Goal: Task Accomplishment & Management: Complete application form

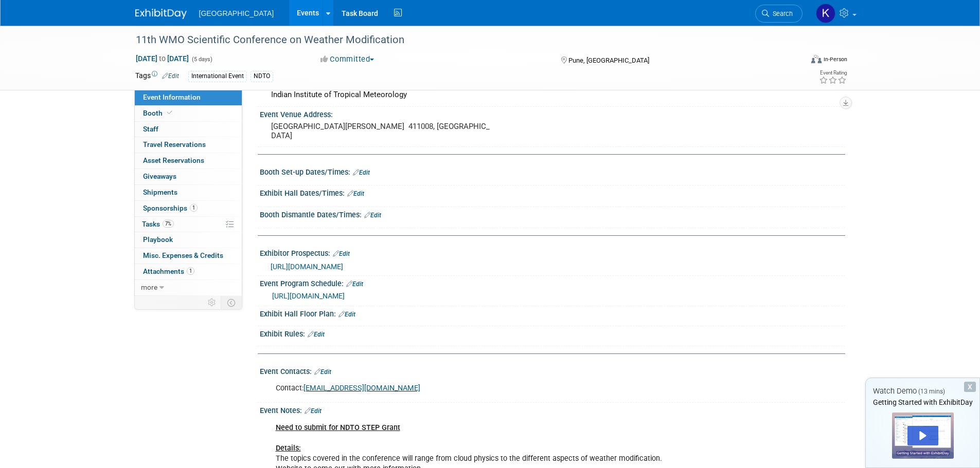
scroll to position [51, 0]
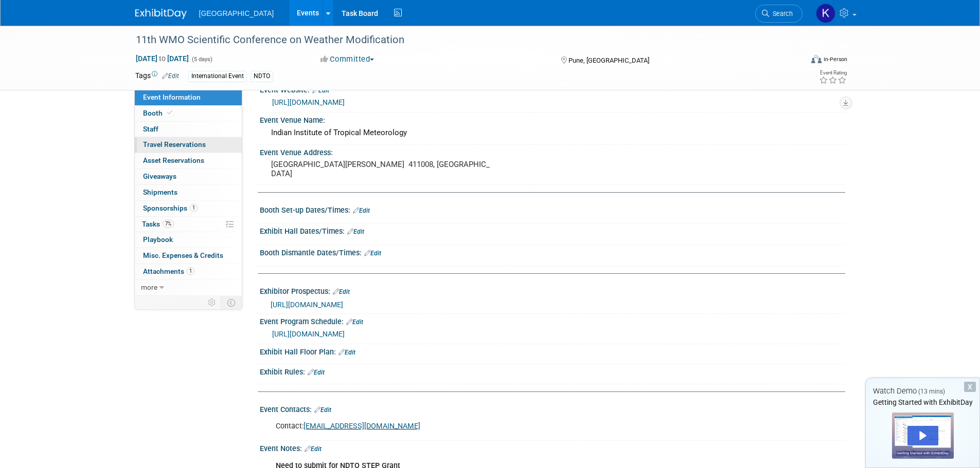
click at [198, 147] on span "Travel Reservations 0" at bounding box center [174, 144] width 63 height 8
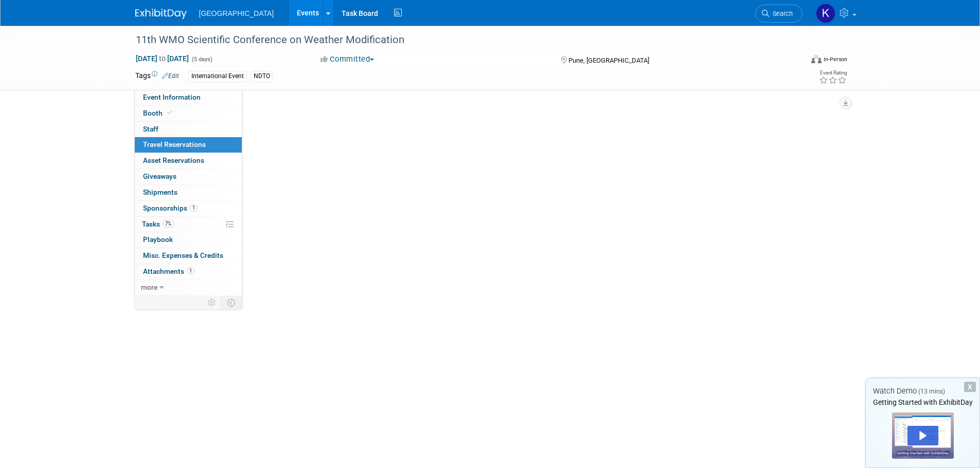
scroll to position [0, 0]
click at [300, 112] on link "Add Travel Reservation" at bounding box center [301, 112] width 86 height 16
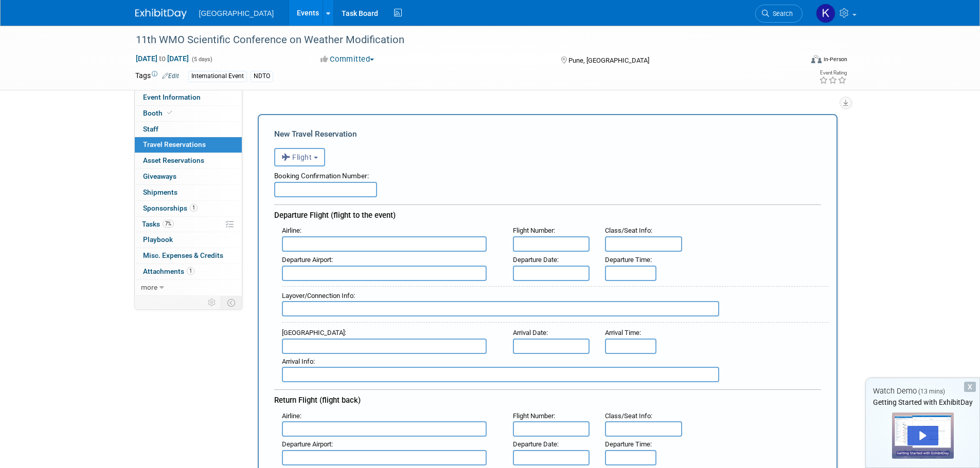
click at [354, 193] on input "text" at bounding box center [325, 189] width 103 height 15
paste input "H9Q8JN"
type input "H9Q8JN"
click at [342, 239] on input "text" at bounding box center [384, 244] width 205 height 15
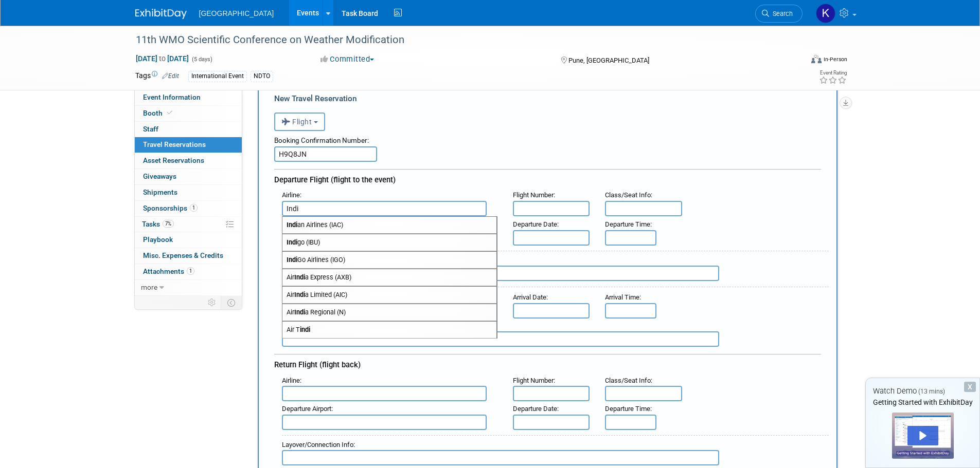
scroll to position [51, 0]
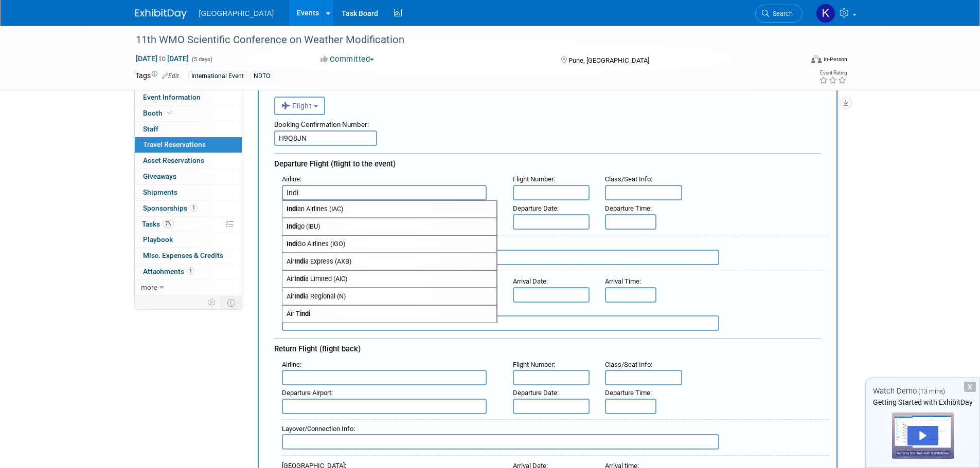
click at [322, 225] on span "Indi go (IBU)" at bounding box center [389, 227] width 214 height 16
type input "Indigo (IBU)"
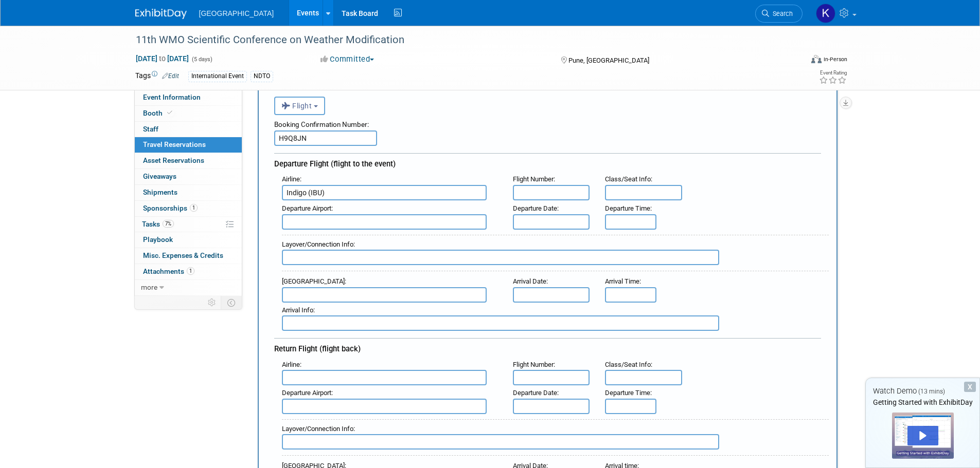
click at [581, 194] on input "text" at bounding box center [551, 192] width 77 height 15
paste input "6E1484"
type input "6E1484"
type input "Economy"
click at [445, 220] on input "text" at bounding box center [384, 221] width 205 height 15
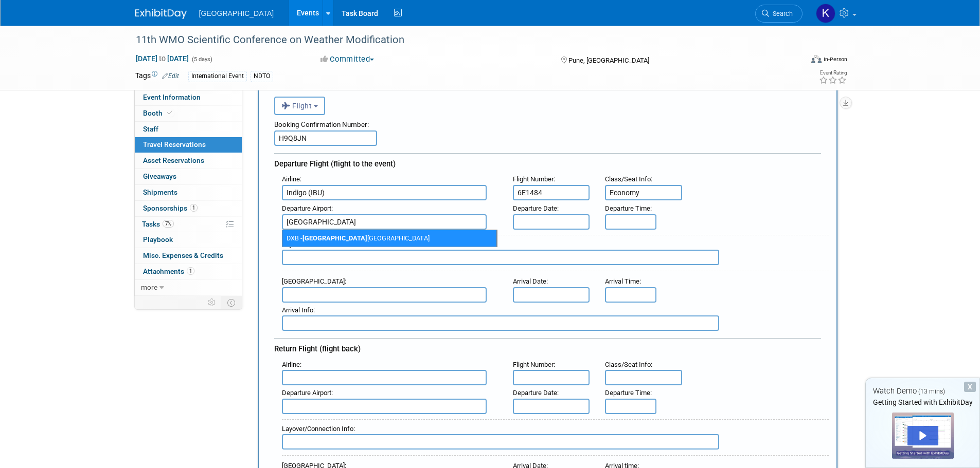
type input "[GEOGRAPHIC_DATA]"
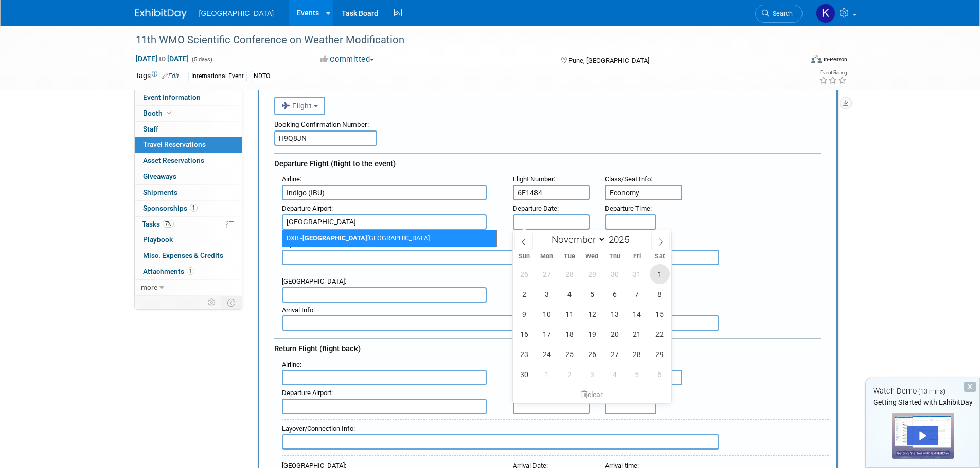
click at [658, 276] on span "1" at bounding box center [659, 274] width 20 height 20
type input "[DATE]"
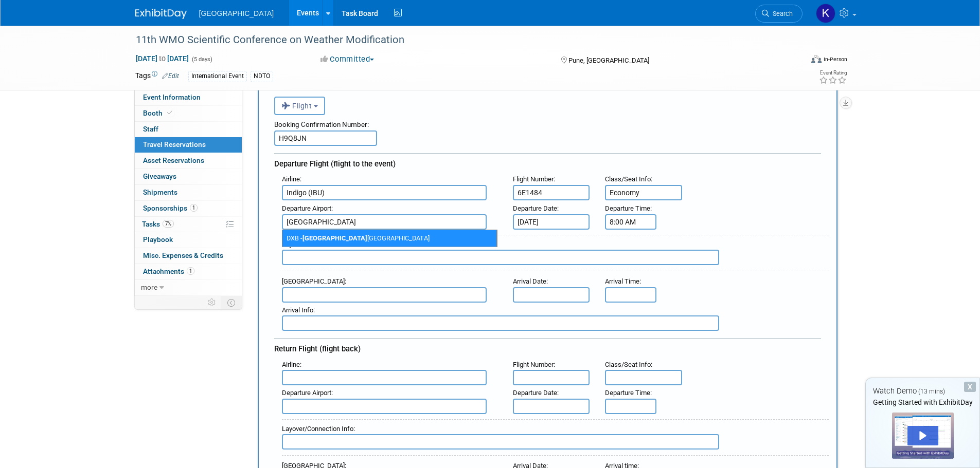
click at [642, 223] on input "8:00 AM" at bounding box center [630, 221] width 51 height 15
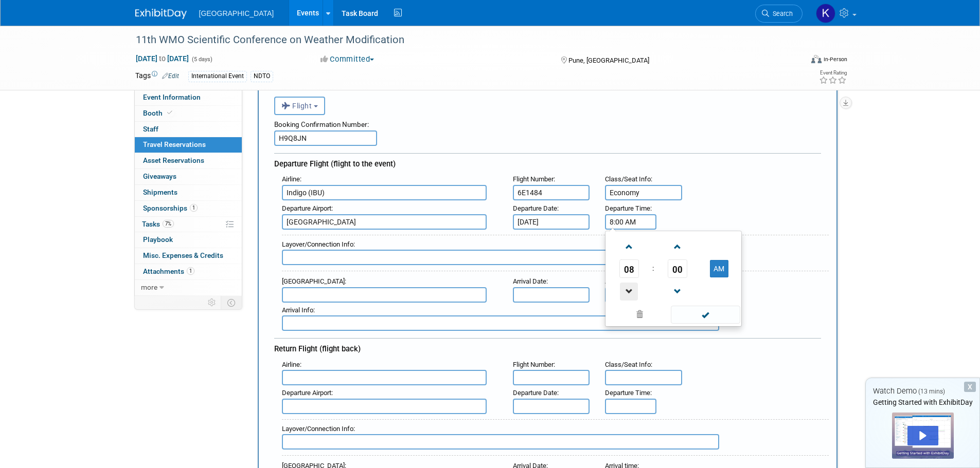
click at [630, 285] on span at bounding box center [629, 292] width 18 height 18
click at [628, 244] on span at bounding box center [629, 247] width 18 height 18
click at [626, 287] on span at bounding box center [629, 292] width 18 height 18
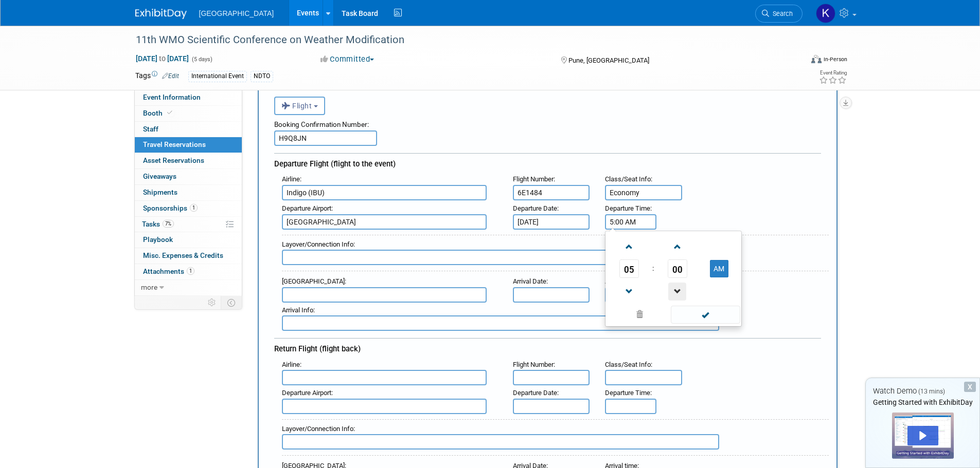
click at [673, 286] on span at bounding box center [677, 292] width 18 height 18
click at [674, 286] on span at bounding box center [677, 292] width 18 height 18
click at [676, 246] on span at bounding box center [677, 247] width 18 height 18
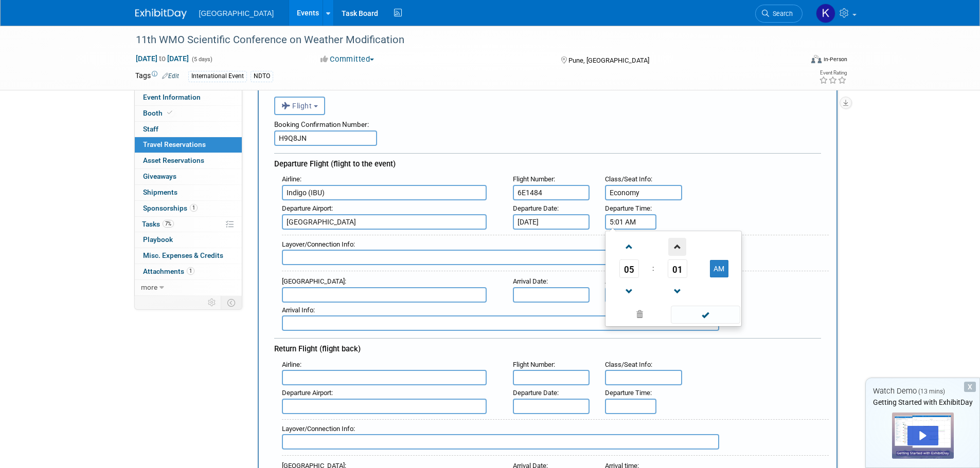
click at [676, 246] on span at bounding box center [677, 247] width 18 height 18
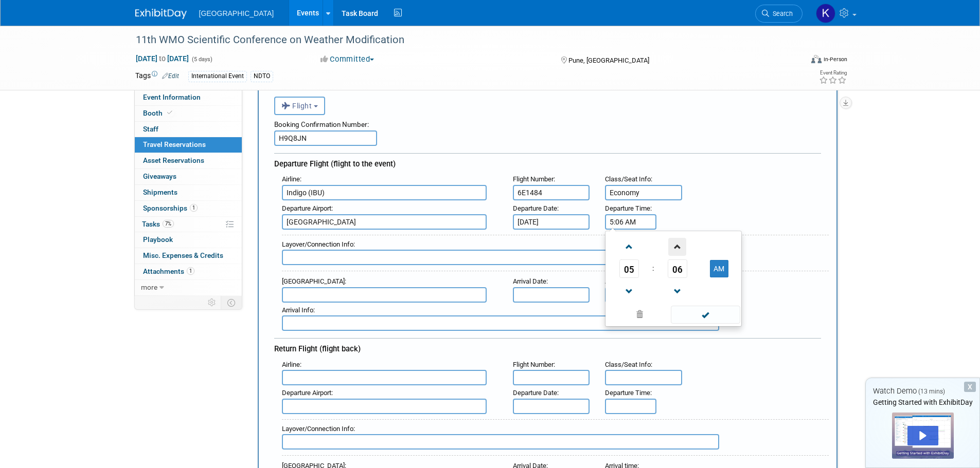
click at [676, 246] on span at bounding box center [677, 247] width 18 height 18
drag, startPoint x: 676, startPoint y: 246, endPoint x: 683, endPoint y: 270, distance: 25.4
click at [677, 250] on span at bounding box center [677, 247] width 18 height 18
click at [679, 269] on span "08" at bounding box center [677, 269] width 20 height 19
click at [624, 304] on td "40" at bounding box center [623, 303] width 33 height 28
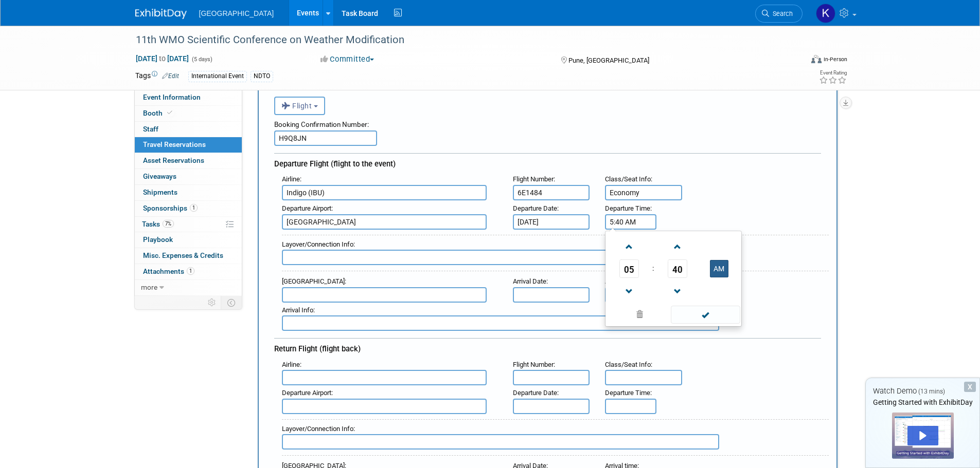
click at [717, 268] on button "AM" at bounding box center [719, 268] width 19 height 17
type input "5:40 PM"
click at [695, 312] on span at bounding box center [705, 315] width 69 height 18
click at [370, 298] on input "text" at bounding box center [384, 294] width 205 height 15
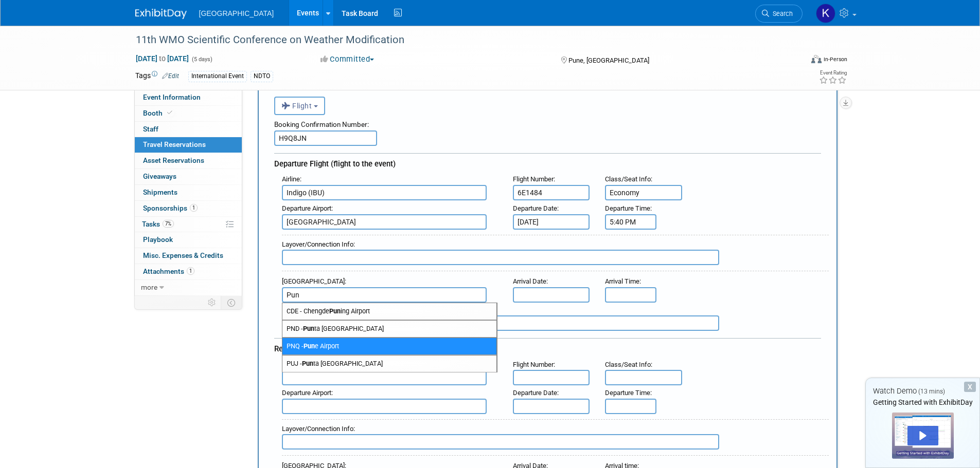
type input "Pun"
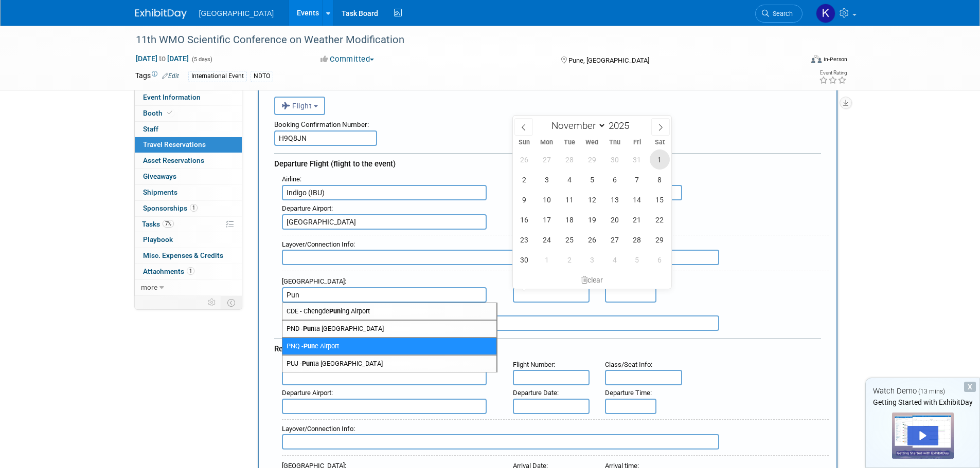
click at [657, 162] on span "1" at bounding box center [659, 160] width 20 height 20
type input "[DATE]"
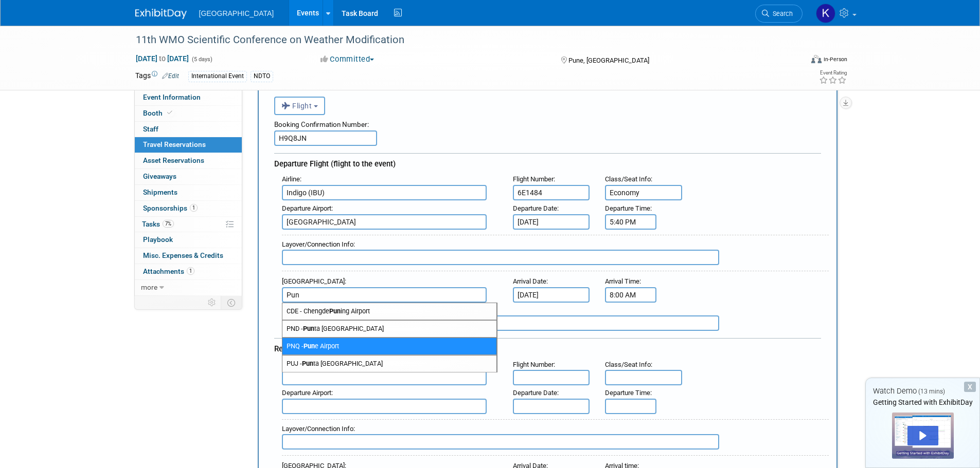
click at [643, 295] on input "8:00 AM" at bounding box center [630, 294] width 51 height 15
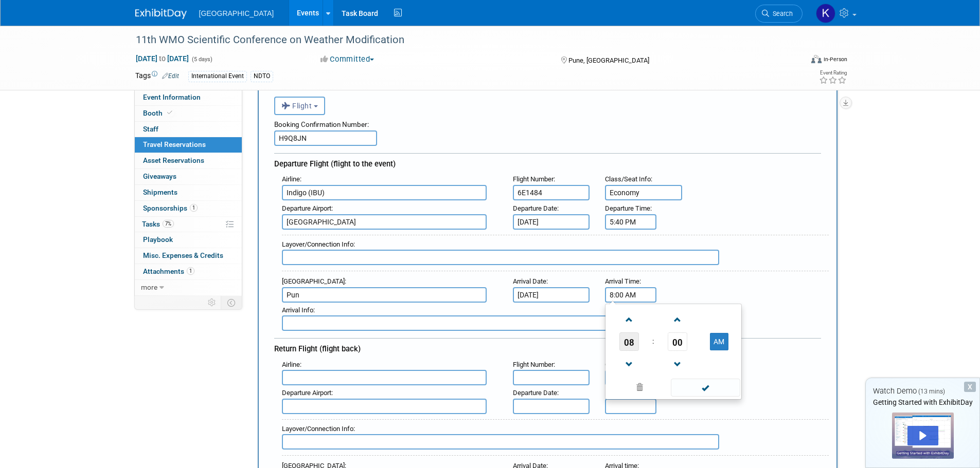
click at [630, 339] on span "08" at bounding box center [629, 342] width 20 height 19
drag, startPoint x: 685, startPoint y: 374, endPoint x: 683, endPoint y: 362, distance: 12.5
click at [685, 374] on td "10" at bounding box center [689, 376] width 33 height 28
click at [679, 343] on span "00" at bounding box center [677, 342] width 20 height 19
click at [693, 322] on td "10" at bounding box center [689, 320] width 33 height 28
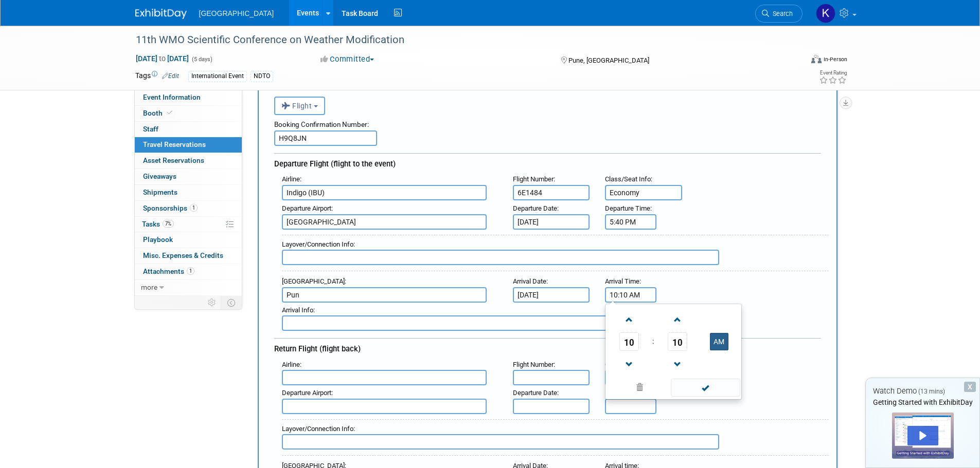
click at [720, 342] on button "AM" at bounding box center [719, 341] width 19 height 17
type input "10:10 PM"
click at [706, 384] on span at bounding box center [705, 388] width 69 height 18
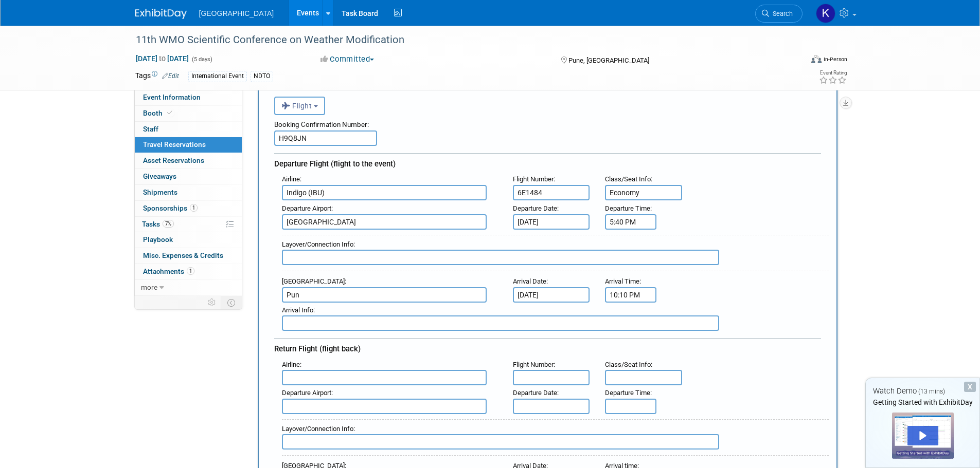
click at [390, 378] on input "text" at bounding box center [384, 377] width 205 height 15
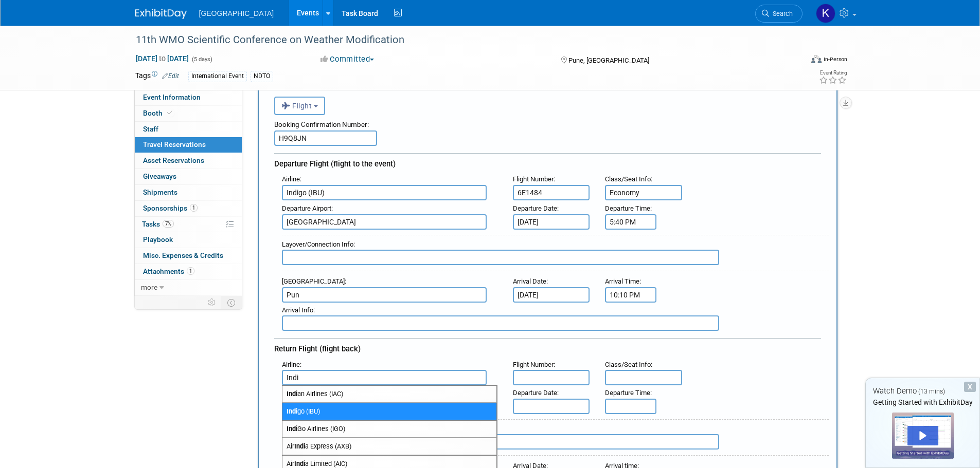
type input "Indi"
paste input "6E1483"
type input "6E1483"
type input "Economy"
click at [413, 409] on span "Indi go (IBU)" at bounding box center [389, 412] width 214 height 16
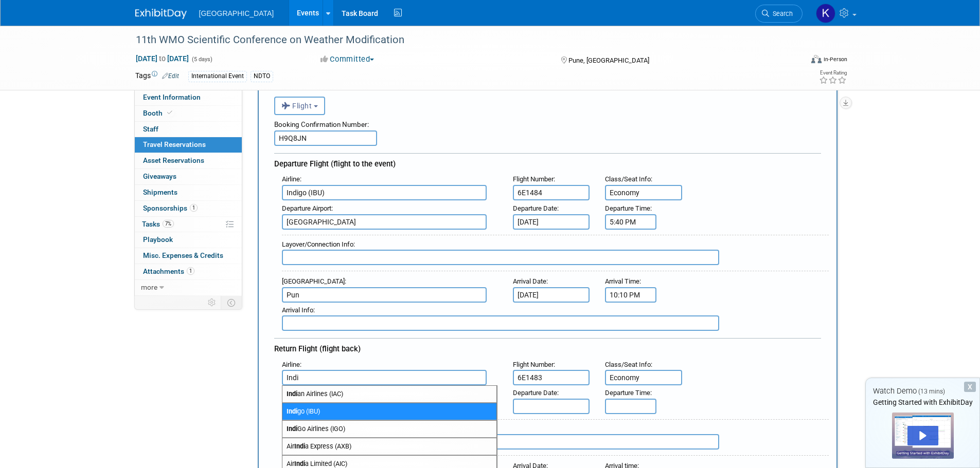
type input "Indigo (IBU)"
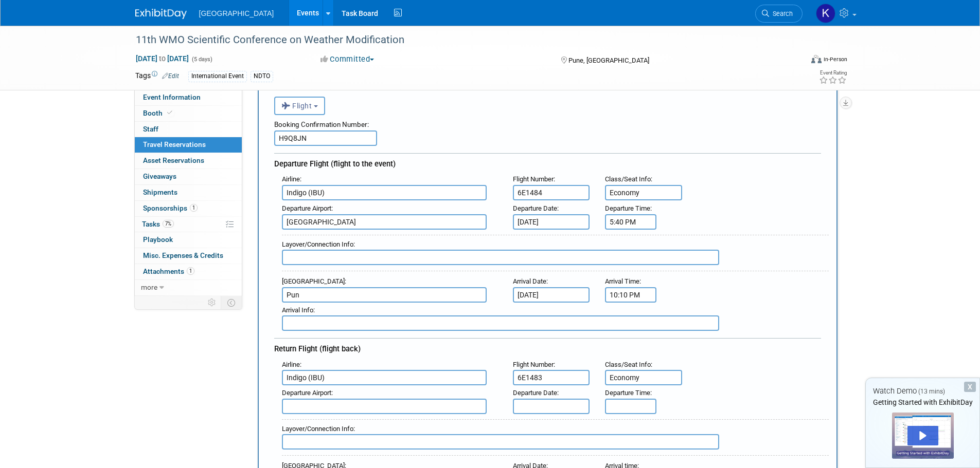
click at [406, 403] on input "text" at bounding box center [384, 406] width 205 height 15
type input "Pune"
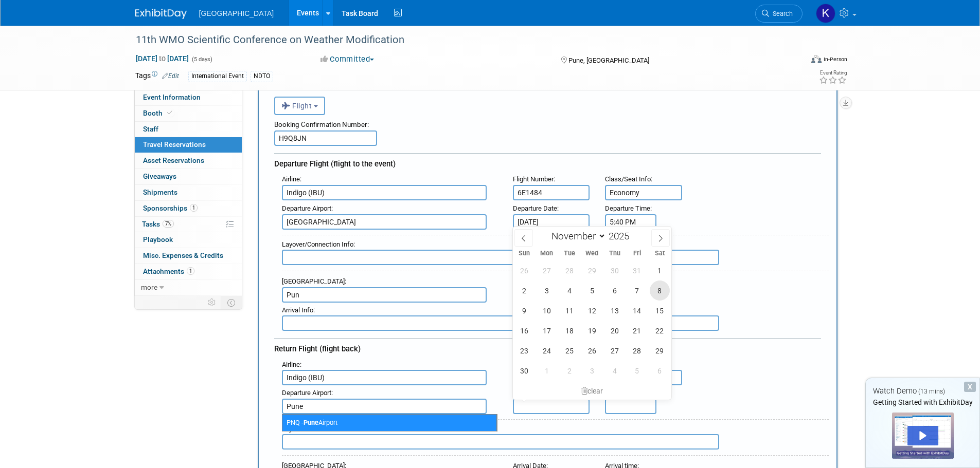
click at [664, 290] on span "8" at bounding box center [659, 291] width 20 height 20
type input "[DATE]"
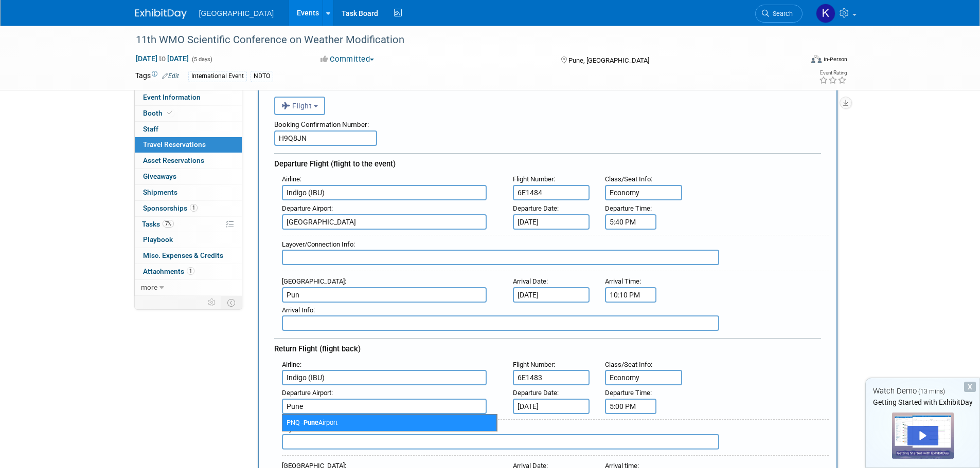
click at [641, 406] on input "5:00 PM" at bounding box center [630, 406] width 51 height 15
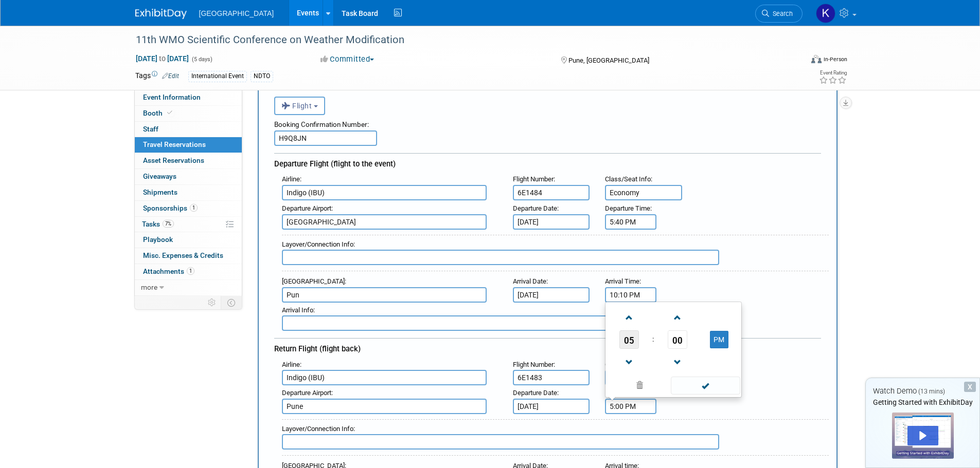
click at [634, 338] on span "05" at bounding box center [629, 340] width 20 height 19
click at [623, 302] on td "12" at bounding box center [623, 306] width 33 height 28
click at [720, 339] on button "PM" at bounding box center [719, 339] width 19 height 17
click at [679, 336] on span "00" at bounding box center [677, 340] width 20 height 19
click at [728, 302] on td "15" at bounding box center [722, 306] width 33 height 28
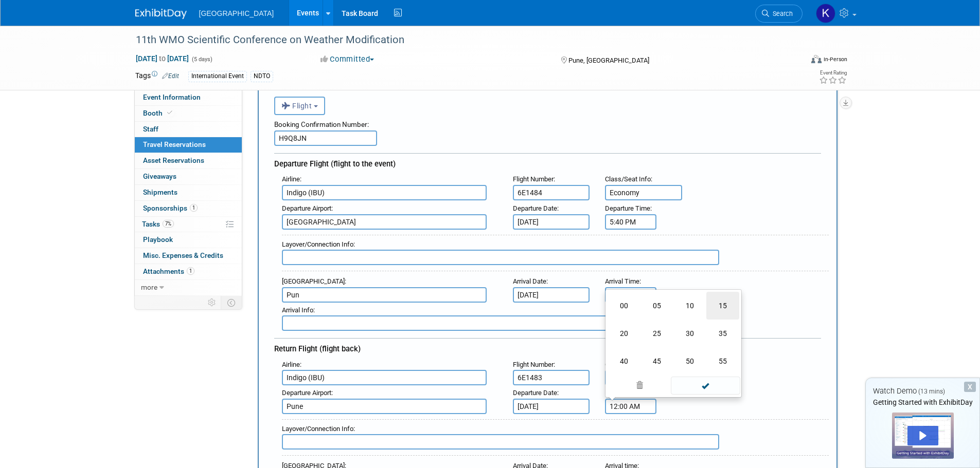
type input "12:15 AM"
click at [701, 385] on span at bounding box center [705, 386] width 69 height 18
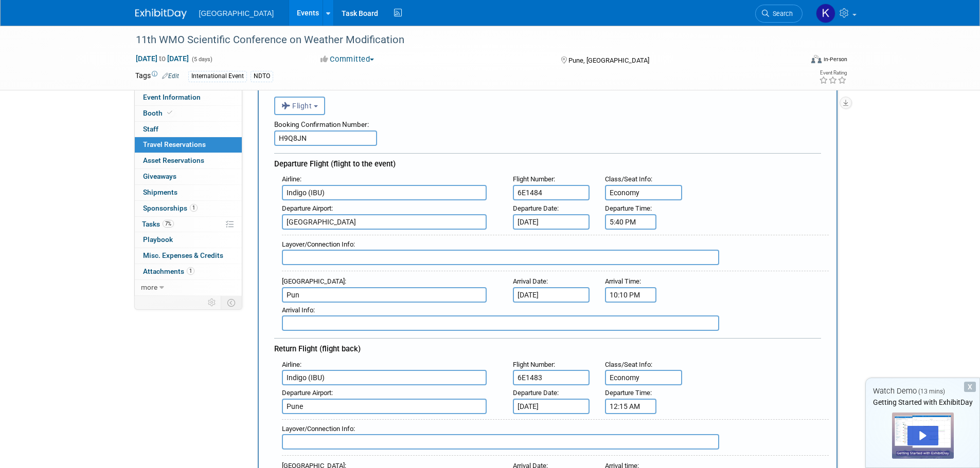
click at [714, 400] on div "Departure Airport : [GEOGRAPHIC_DATA] Departure Date : [DATE] Departure Time : …" at bounding box center [551, 400] width 554 height 29
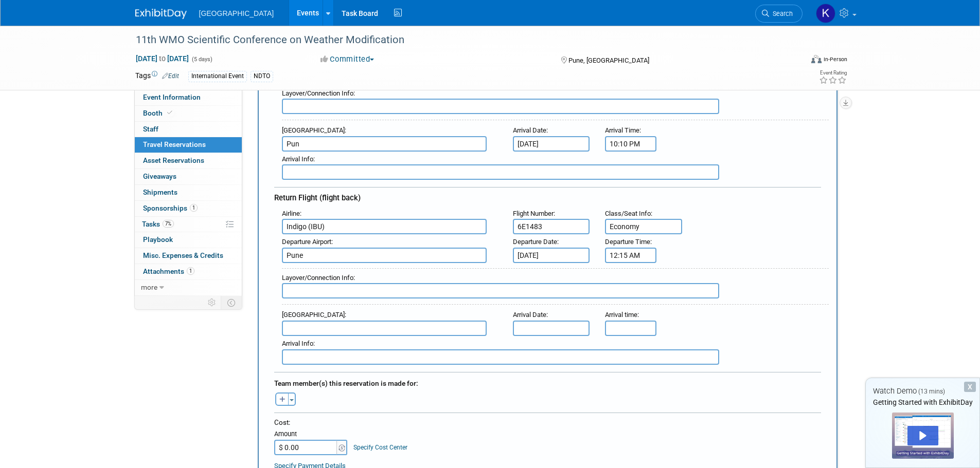
scroll to position [206, 0]
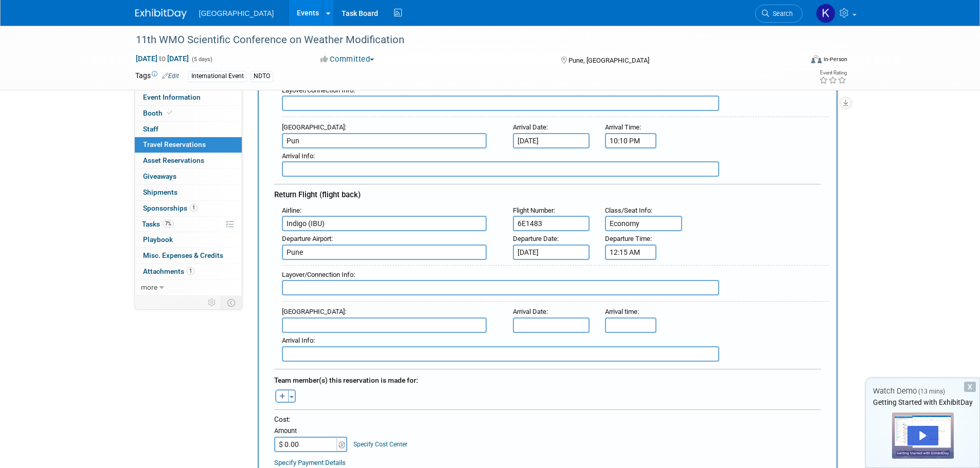
click at [385, 324] on input "text" at bounding box center [384, 325] width 205 height 15
click at [390, 337] on span "DXB - [GEOGRAPHIC_DATA]" at bounding box center [389, 342] width 214 height 16
type input "DXB - [GEOGRAPHIC_DATA]"
click at [536, 323] on input "text" at bounding box center [551, 325] width 77 height 15
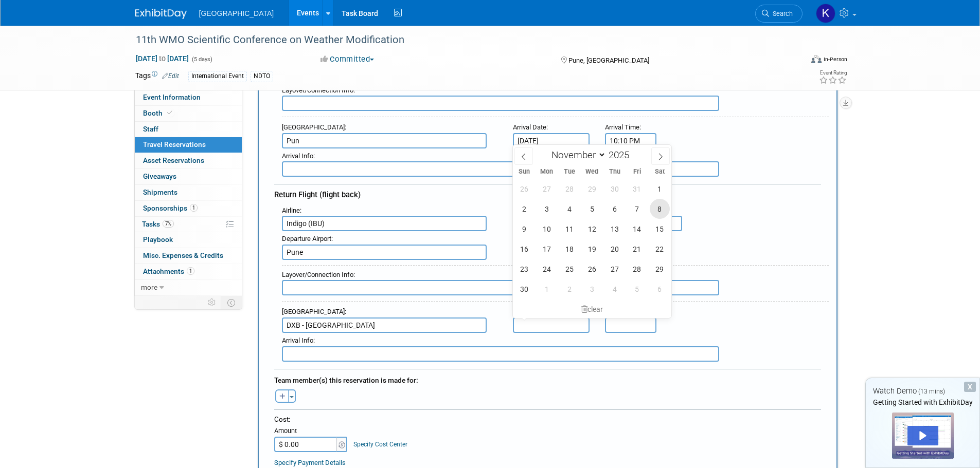
click at [657, 210] on span "8" at bounding box center [659, 209] width 20 height 20
type input "[DATE]"
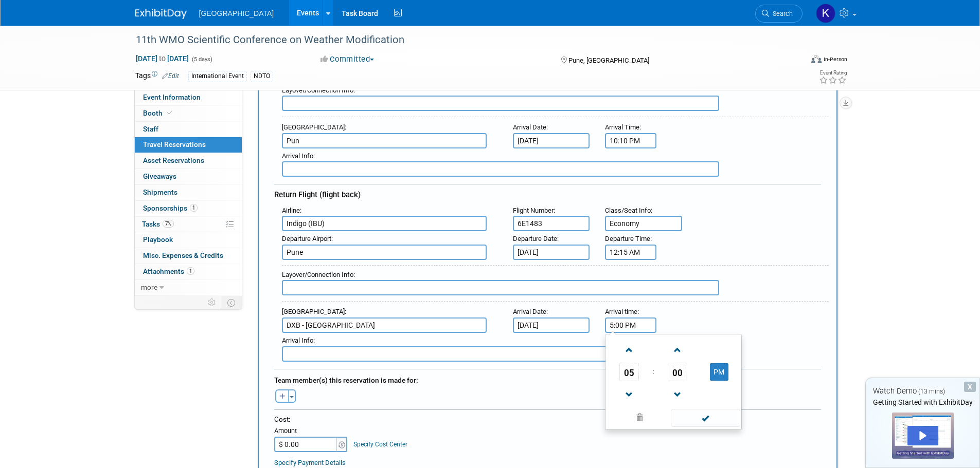
click at [632, 323] on input "5:00 PM" at bounding box center [630, 325] width 51 height 15
click at [628, 372] on span "05" at bounding box center [629, 372] width 20 height 19
click at [691, 351] on td "02" at bounding box center [689, 351] width 33 height 28
click at [675, 372] on span "00" at bounding box center [677, 372] width 20 height 19
click at [643, 320] on input "2:00 PM" at bounding box center [630, 325] width 51 height 15
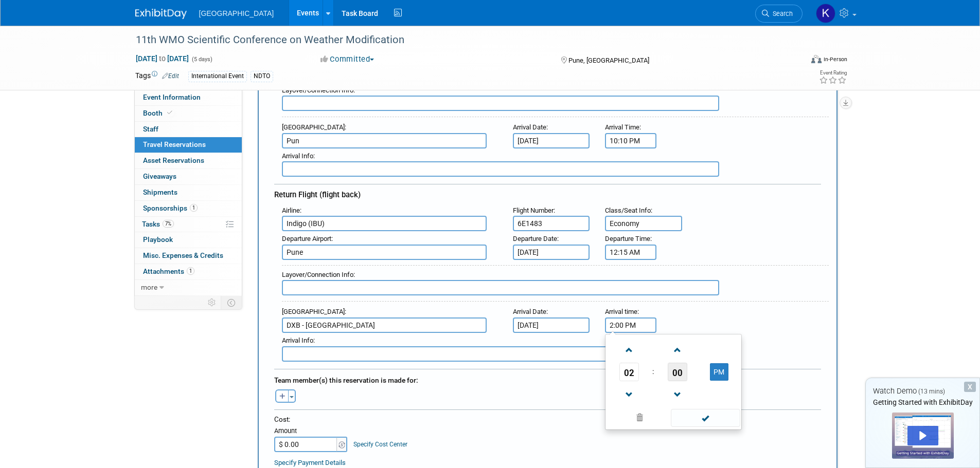
click at [676, 369] on span "00" at bounding box center [677, 372] width 20 height 19
click at [716, 346] on td "15" at bounding box center [722, 351] width 33 height 28
type input "2:15 PM"
click at [696, 414] on span at bounding box center [705, 418] width 69 height 18
click at [492, 398] on div "[PERSON_NAME] remove [PERSON_NAME] remove [PERSON_NAME] remove" at bounding box center [547, 395] width 562 height 16
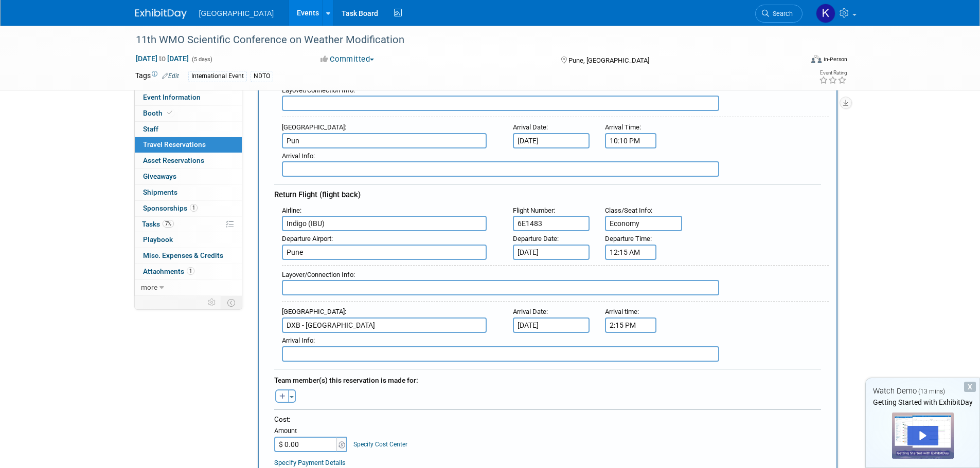
scroll to position [257, 0]
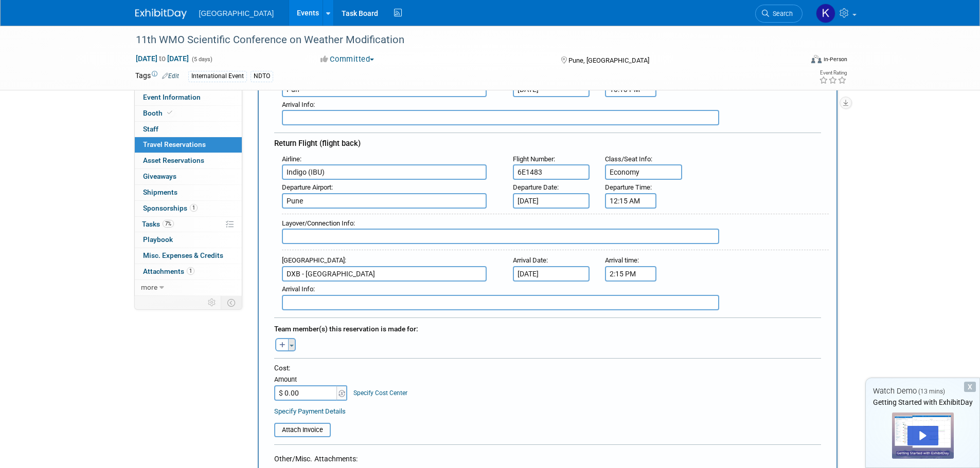
click at [288, 345] on button "Toggle Dropdown" at bounding box center [292, 344] width 8 height 13
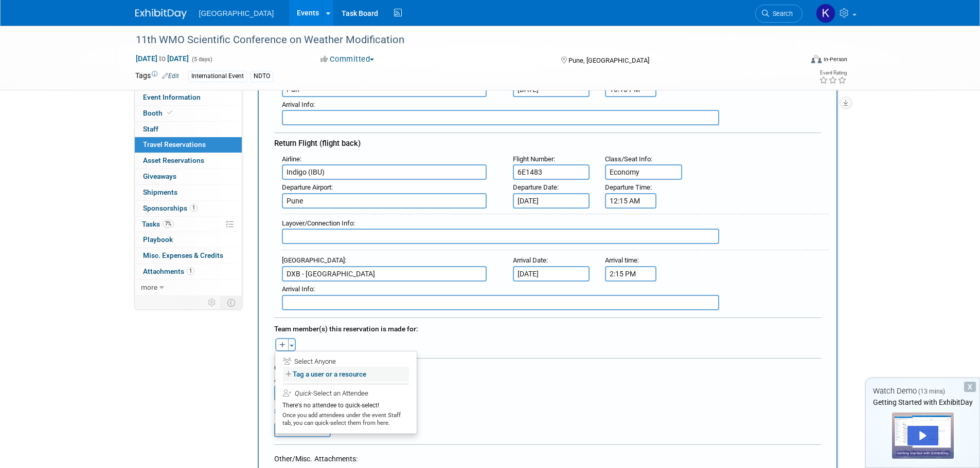
click at [315, 370] on label "Tag a user or a resource" at bounding box center [346, 374] width 126 height 15
select select
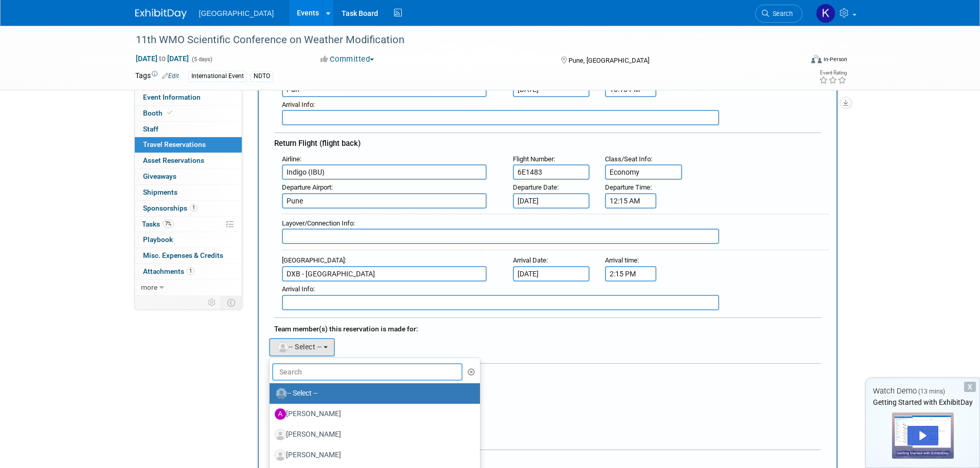
click at [316, 371] on input "text" at bounding box center [367, 372] width 191 height 17
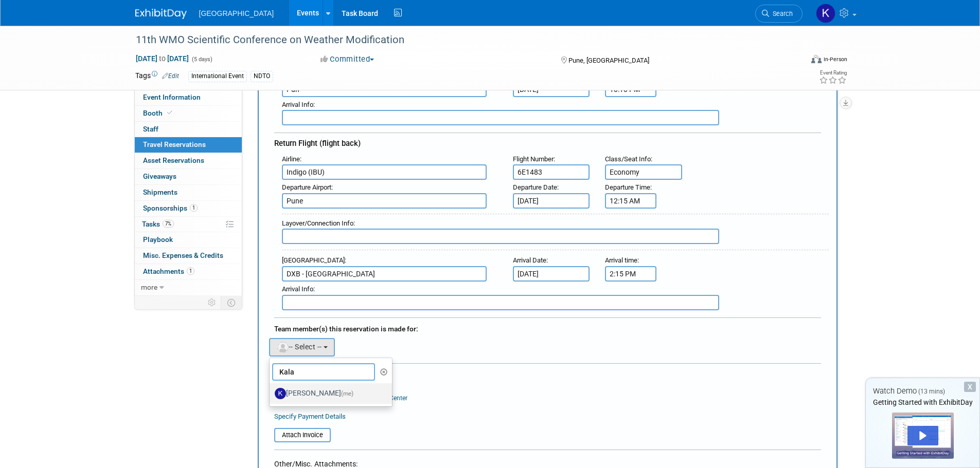
type input "Kala"
click at [323, 396] on label "[PERSON_NAME] (me)" at bounding box center [328, 394] width 107 height 16
click at [271, 396] on input "[PERSON_NAME] (me)" at bounding box center [267, 392] width 7 height 7
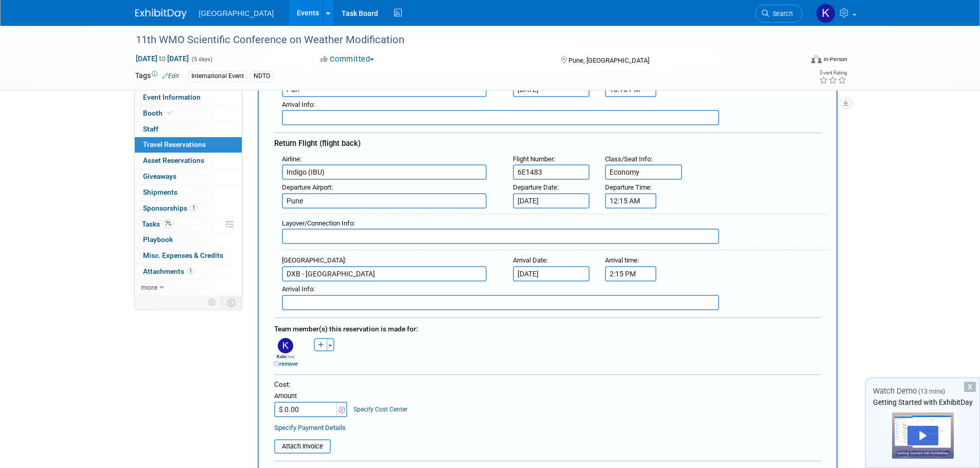
click at [476, 409] on div "Cost: Amount $ 0.00 Specify Cost Center Cost Center -- Not Specified --" at bounding box center [547, 399] width 547 height 38
type input "$ 382.12"
click at [389, 441] on table "Attach Invoice" at bounding box center [547, 442] width 547 height 24
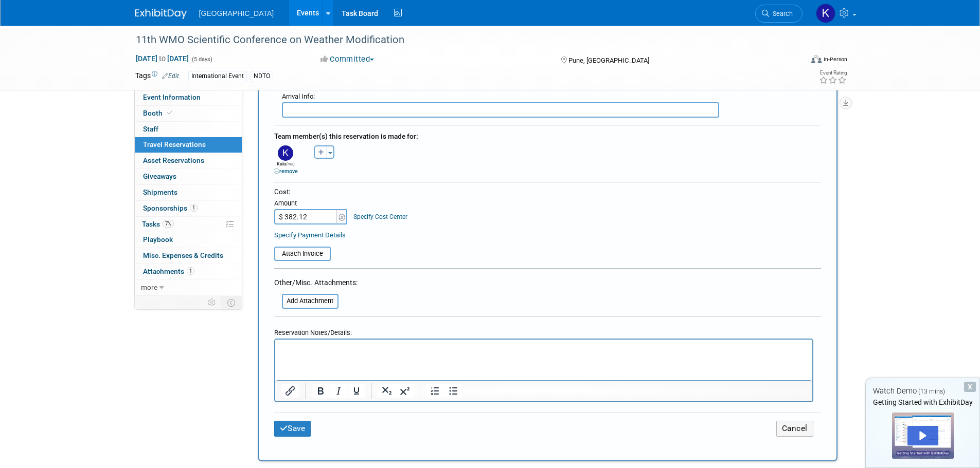
scroll to position [463, 0]
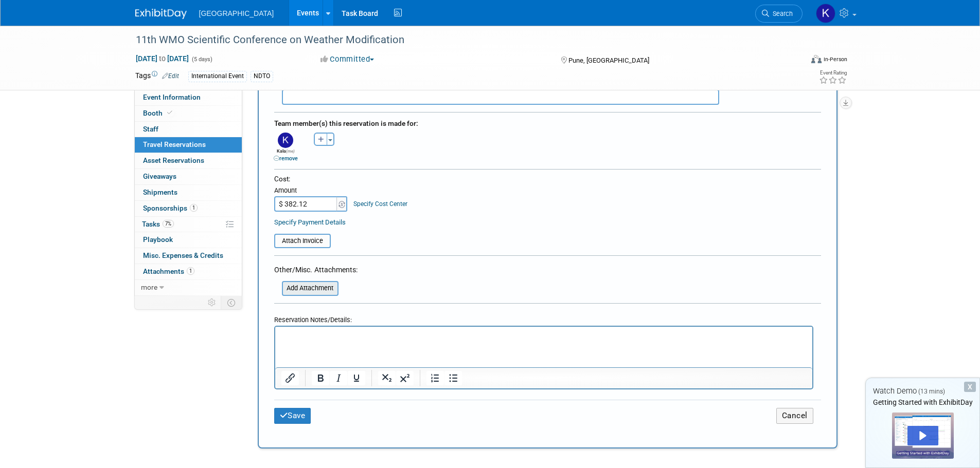
click at [329, 287] on input "file" at bounding box center [276, 288] width 122 height 12
click at [325, 240] on input "file" at bounding box center [268, 241] width 122 height 12
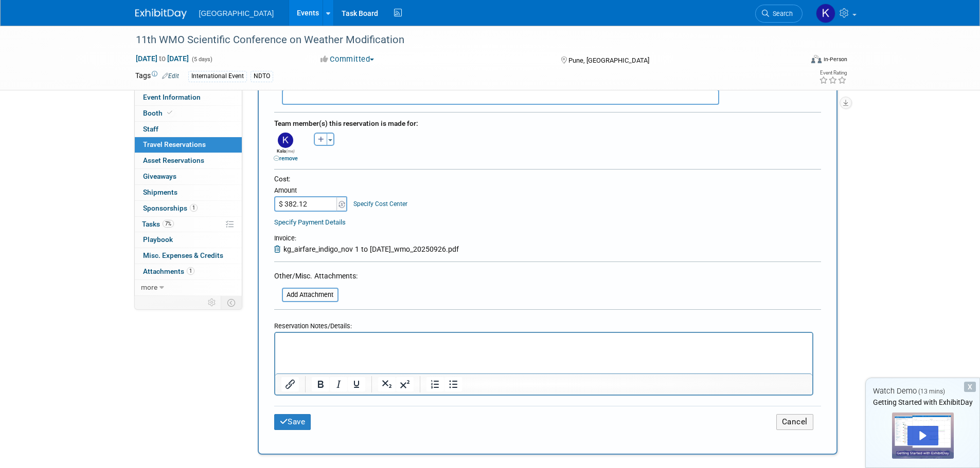
click at [476, 348] on html at bounding box center [543, 340] width 537 height 15
click at [310, 420] on button "Save" at bounding box center [292, 422] width 37 height 16
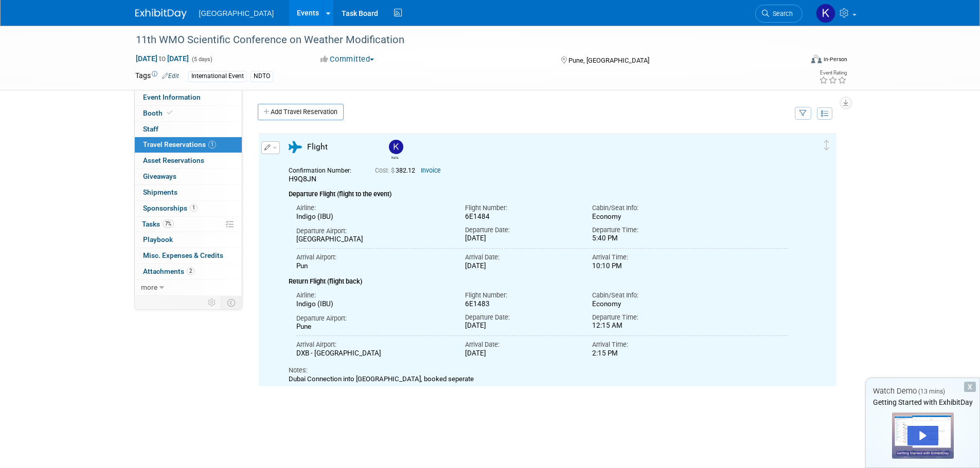
scroll to position [0, 0]
click at [309, 113] on link "Add Travel Reservation" at bounding box center [301, 112] width 86 height 16
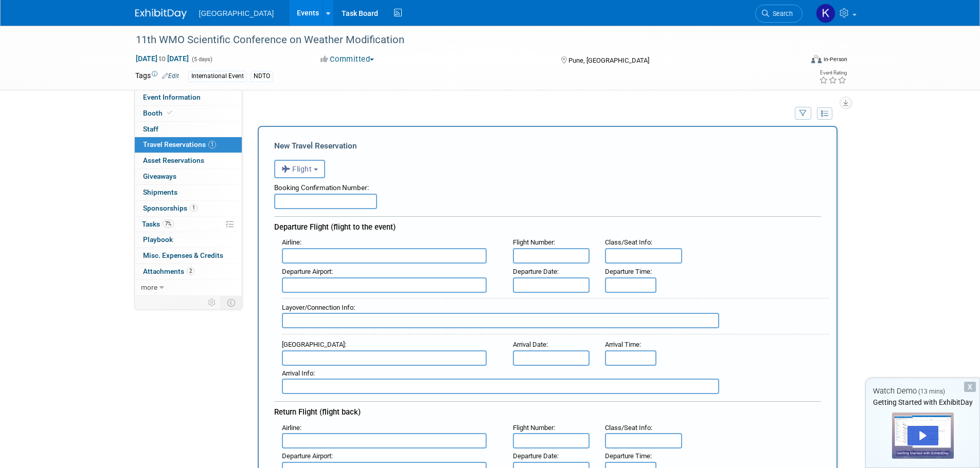
click at [331, 203] on input "text" at bounding box center [325, 201] width 103 height 15
paste input "PDMXTB"
type input "PDMXTB"
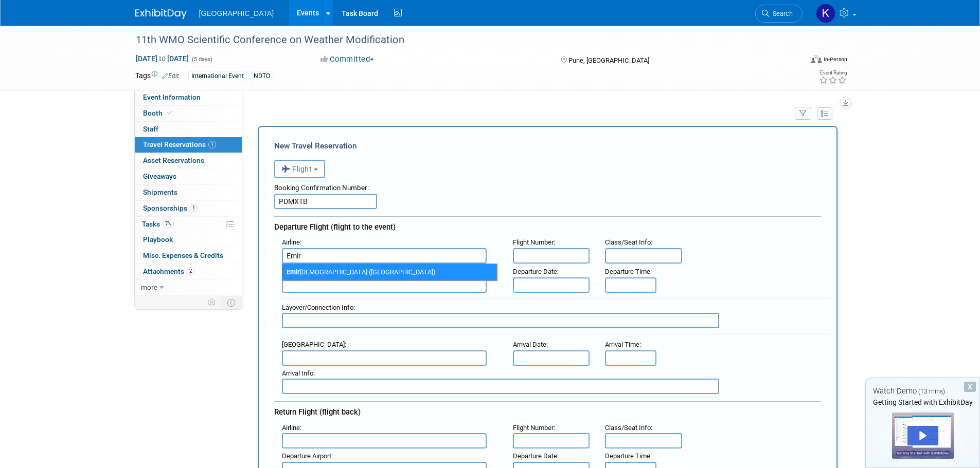
click at [349, 274] on span "[PERSON_NAME] ([GEOGRAPHIC_DATA])" at bounding box center [389, 272] width 214 height 16
type input "Emirates ([GEOGRAPHIC_DATA])"
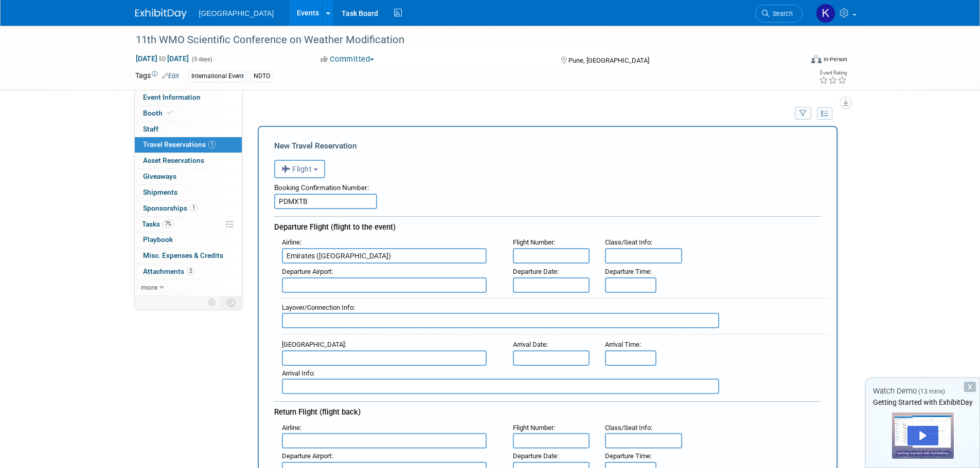
click at [558, 259] on input "text" at bounding box center [551, 255] width 77 height 15
paste input "AS 2097"
type input "AS 2097"
type input "Economy"
click at [476, 286] on input "text" at bounding box center [384, 285] width 205 height 15
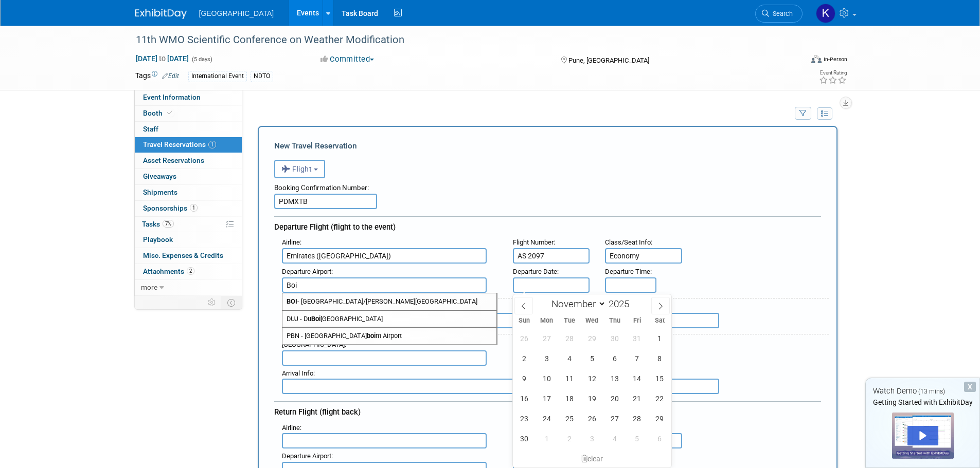
click at [424, 302] on span "BOI - [GEOGRAPHIC_DATA]/[PERSON_NAME][GEOGRAPHIC_DATA]" at bounding box center [389, 302] width 214 height 16
type input "BOI - [GEOGRAPHIC_DATA]/[PERSON_NAME][GEOGRAPHIC_DATA]"
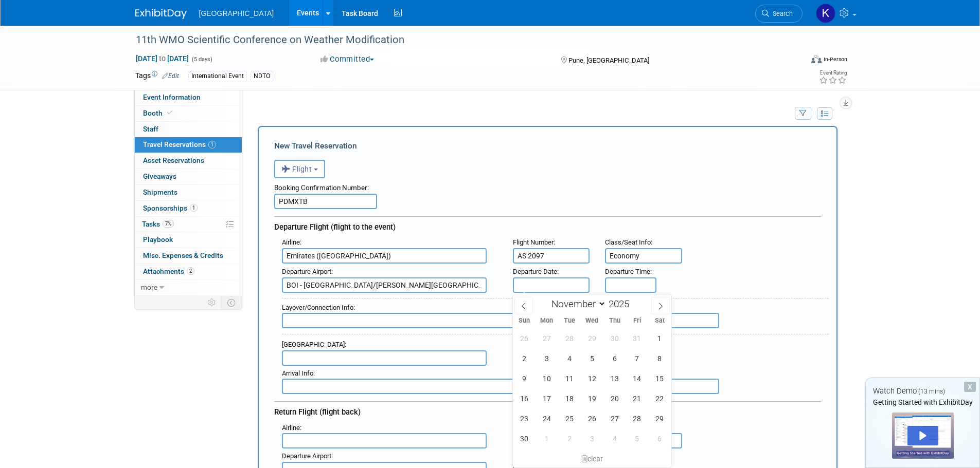
click at [538, 281] on input "text" at bounding box center [551, 285] width 77 height 15
click at [521, 304] on icon at bounding box center [523, 306] width 7 height 7
select select "9"
click at [620, 419] on span "30" at bounding box center [614, 419] width 20 height 20
type input "[DATE]"
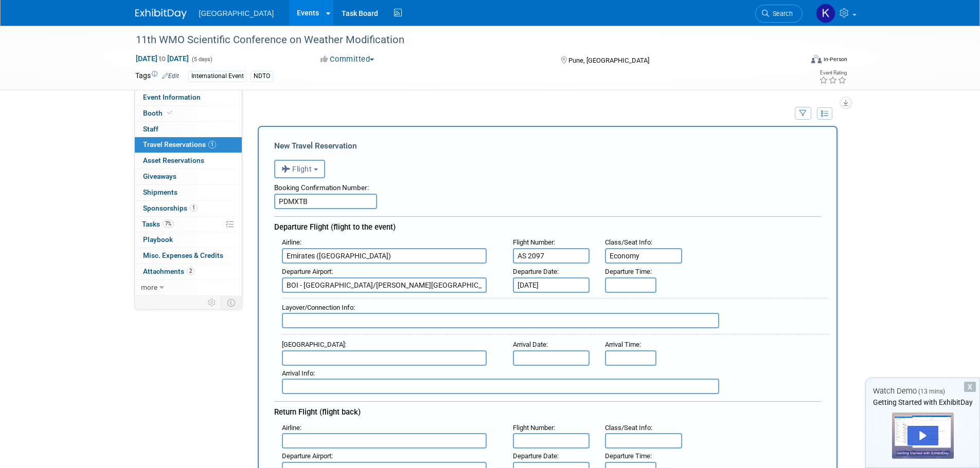
click at [648, 276] on span "Departure Time" at bounding box center [627, 272] width 45 height 8
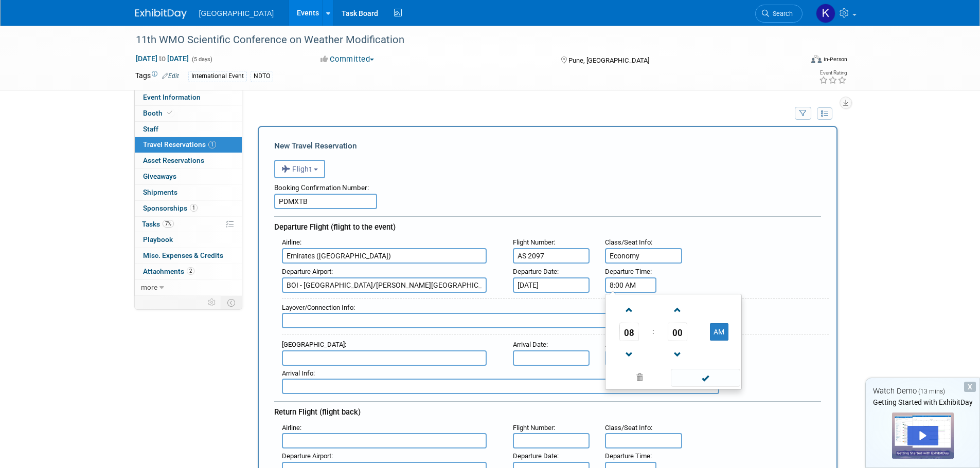
click at [645, 281] on input "8:00 AM" at bounding box center [630, 285] width 51 height 15
click at [629, 336] on span "08" at bounding box center [629, 332] width 20 height 19
click at [693, 314] on td "02" at bounding box center [689, 311] width 33 height 28
click at [676, 333] on span "00" at bounding box center [677, 332] width 20 height 19
click at [630, 337] on td "20" at bounding box center [623, 338] width 33 height 28
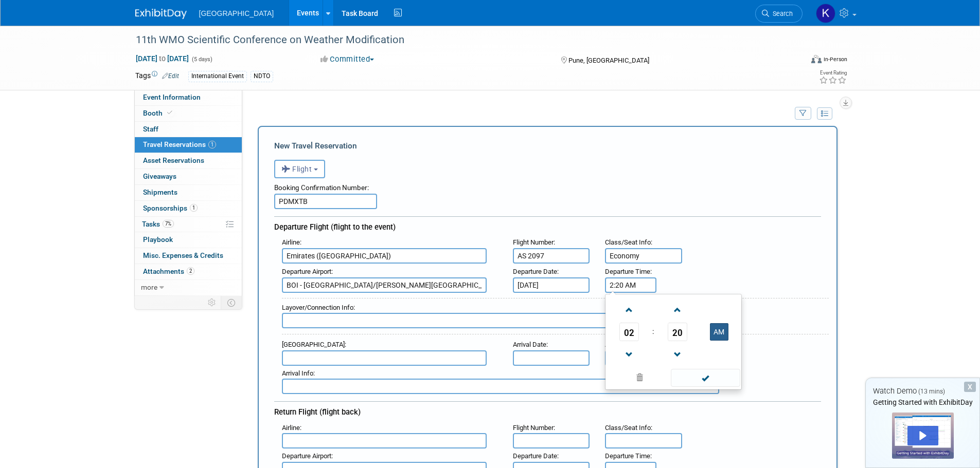
click at [724, 333] on button "AM" at bounding box center [719, 331] width 19 height 17
type input "2:20 PM"
click at [709, 378] on span at bounding box center [705, 378] width 69 height 18
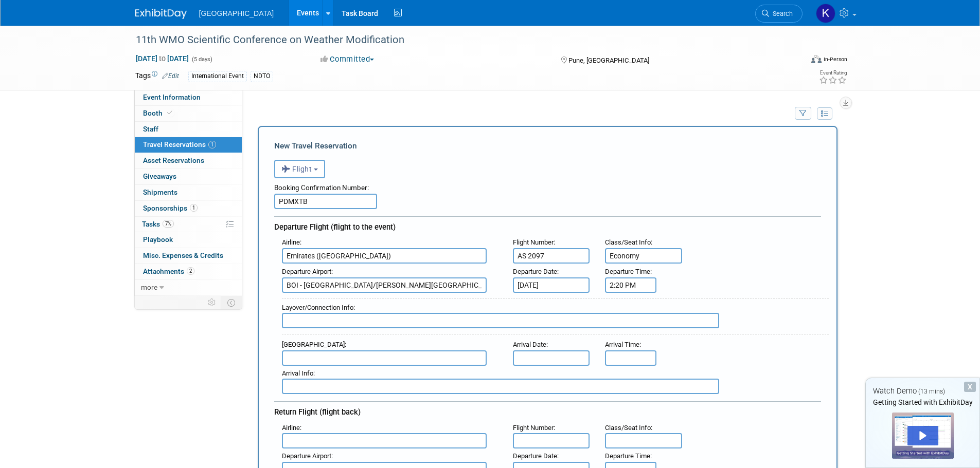
click at [376, 319] on input "text" at bounding box center [500, 320] width 437 height 15
type input "S"
click at [518, 318] on input "Land in [GEOGRAPHIC_DATA] 14:55; depart SEA to DXB" at bounding box center [500, 320] width 437 height 15
type input "Land in [GEOGRAPHIC_DATA] 14:55; depart SEA to DXB 17:05"
click at [396, 354] on input "text" at bounding box center [384, 358] width 205 height 15
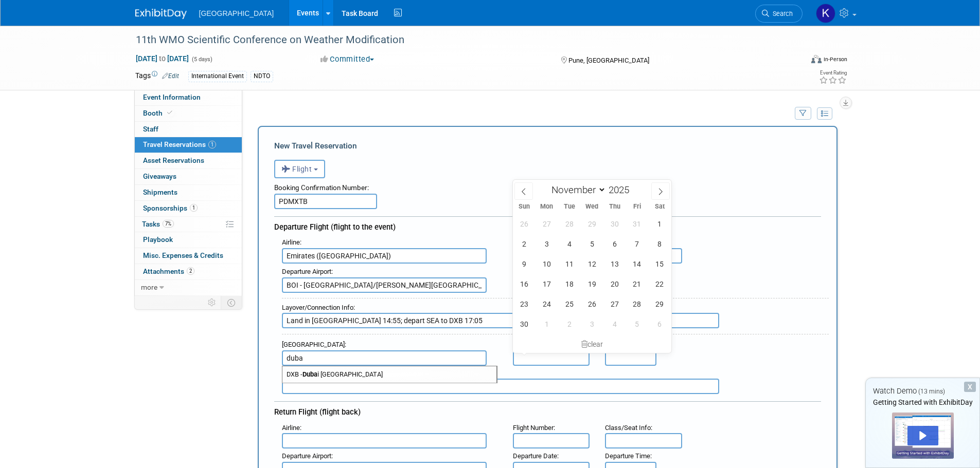
click at [382, 377] on span "DXB - [GEOGRAPHIC_DATA]" at bounding box center [389, 375] width 214 height 16
type input "DXB - [GEOGRAPHIC_DATA]"
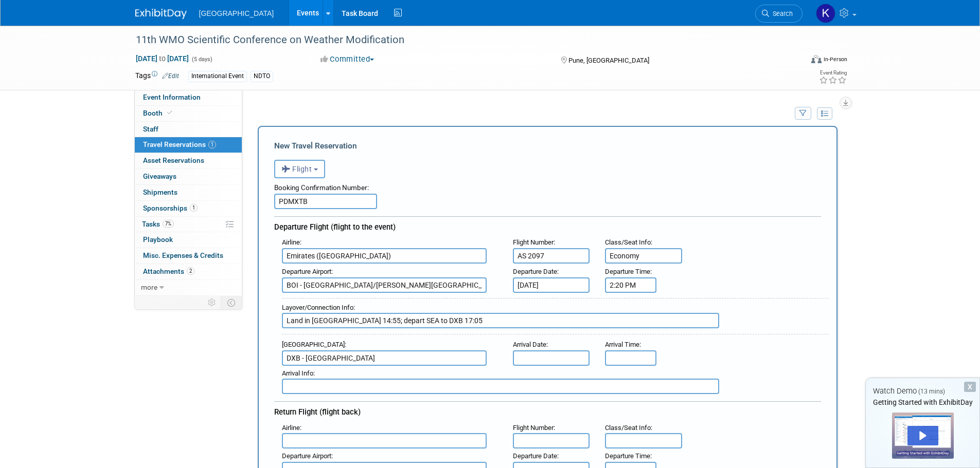
click at [568, 356] on input "text" at bounding box center [551, 358] width 77 height 15
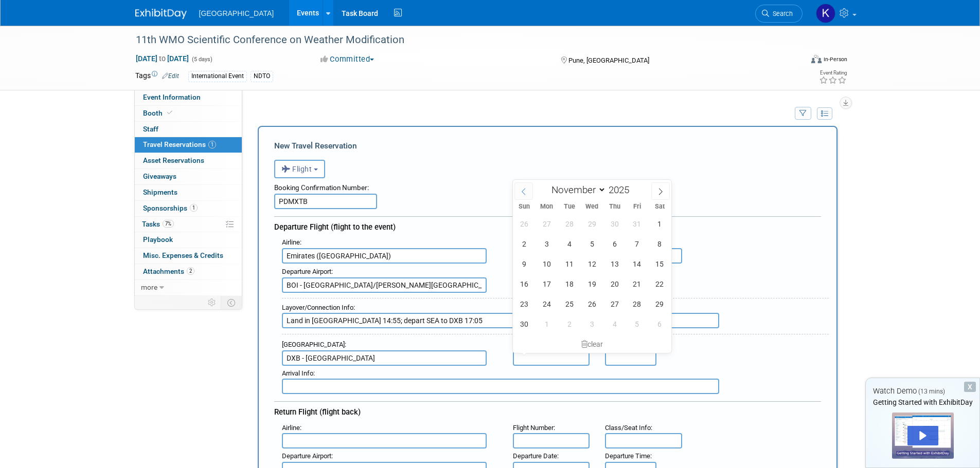
click at [524, 187] on span at bounding box center [523, 191] width 19 height 17
select select "9"
click at [639, 302] on span "31" at bounding box center [637, 304] width 20 height 20
type input "[DATE]"
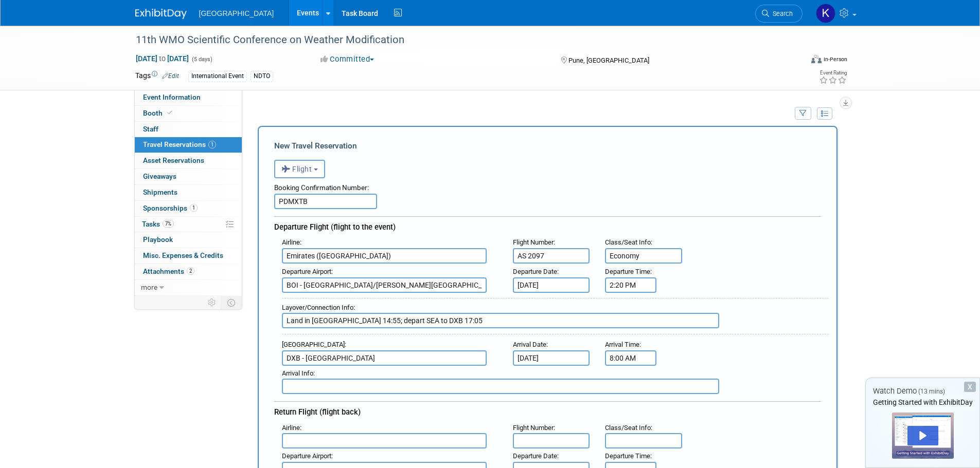
click at [622, 363] on input "8:00 AM" at bounding box center [630, 358] width 51 height 15
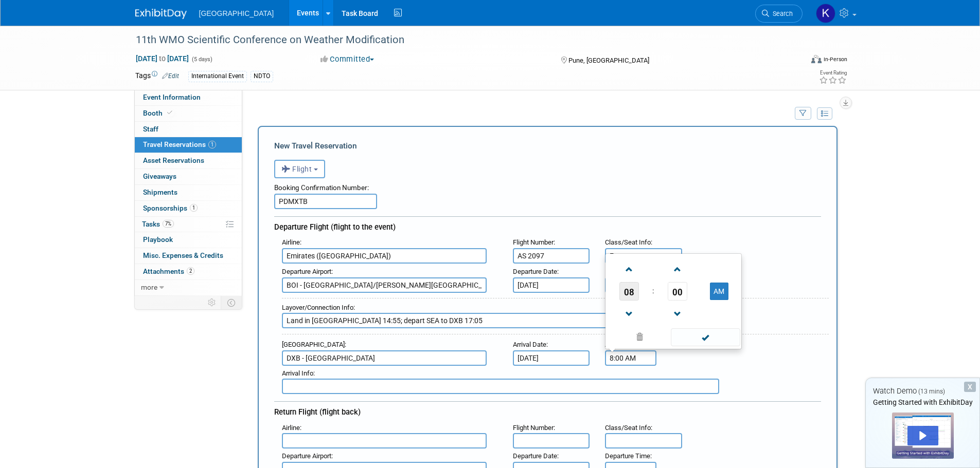
click at [626, 291] on span "08" at bounding box center [629, 291] width 20 height 19
click at [687, 283] on td "06" at bounding box center [689, 285] width 33 height 28
click at [680, 294] on span "00" at bounding box center [677, 291] width 20 height 19
click at [627, 312] on td "40" at bounding box center [623, 313] width 33 height 28
click at [718, 292] on button "AM" at bounding box center [719, 291] width 19 height 17
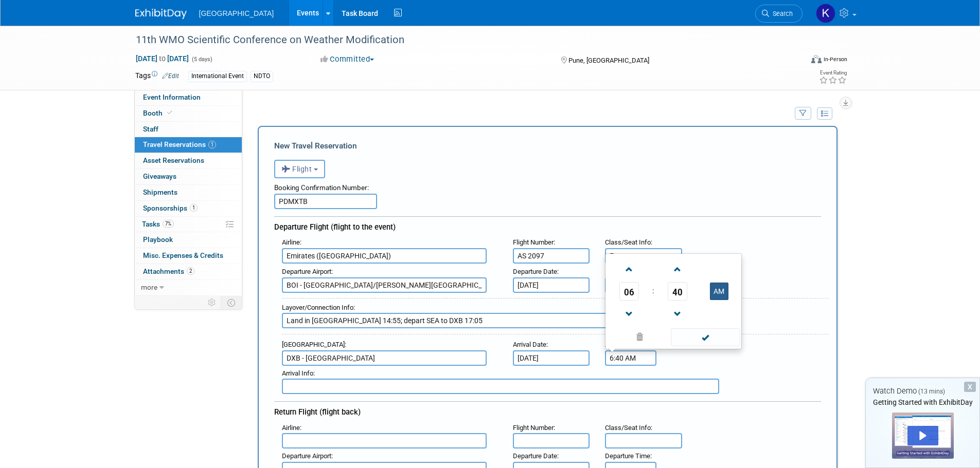
type input "6:40 PM"
click at [700, 335] on span at bounding box center [705, 338] width 69 height 18
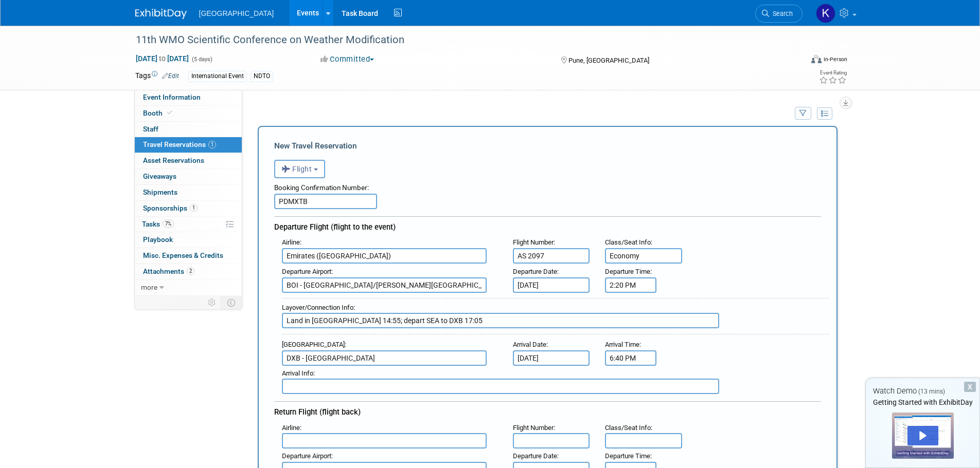
click at [421, 401] on div "Booking Confirmation Number: PDMXTB Departure Flight (flight to the event) Airl…" at bounding box center [547, 378] width 547 height 401
click at [425, 385] on input "text" at bounding box center [500, 386] width 437 height 15
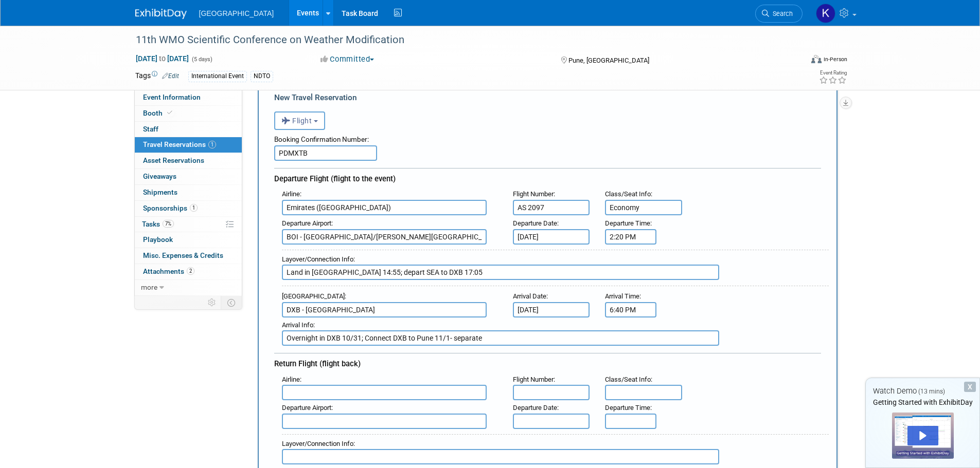
scroll to position [103, 0]
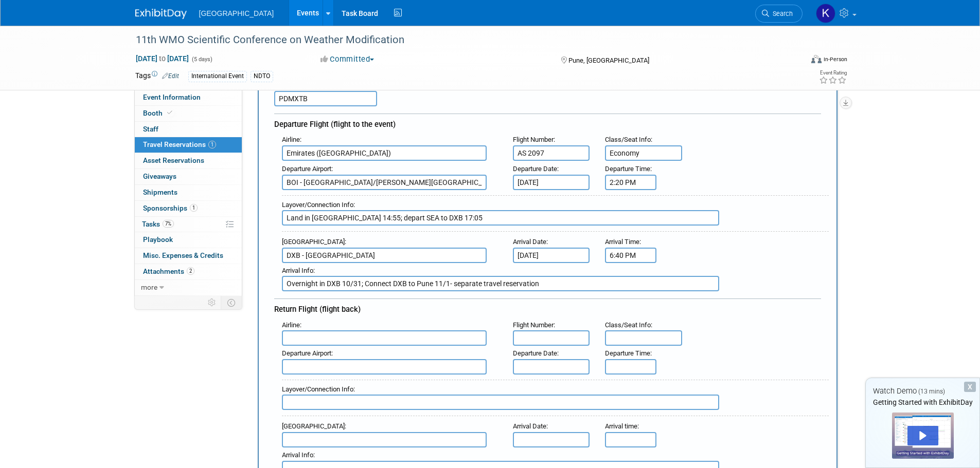
type input "Overnight in DXB 10/31; Connect DXB to Pune 11/1- separate travel reservation"
click at [401, 343] on input "text" at bounding box center [384, 338] width 205 height 15
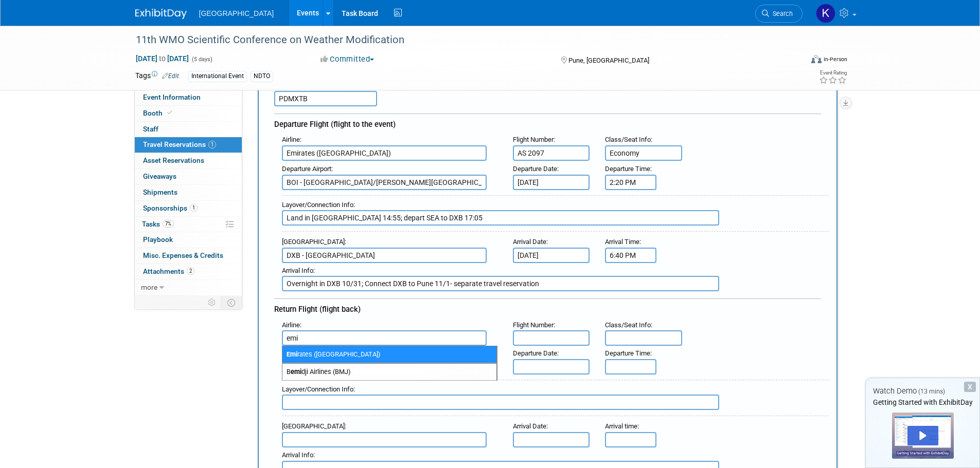
click at [401, 355] on span "Emi rates ([GEOGRAPHIC_DATA])" at bounding box center [389, 355] width 214 height 16
type input "Emirates ([GEOGRAPHIC_DATA])"
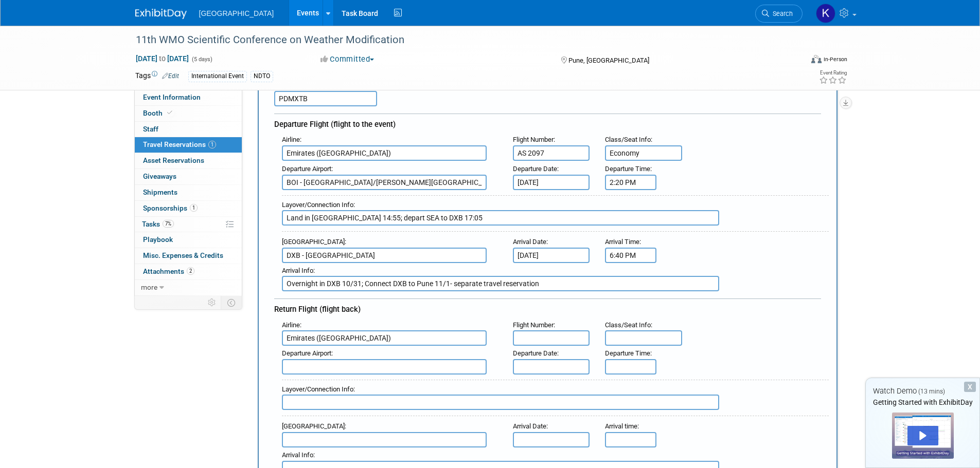
click at [547, 337] on input "text" at bounding box center [551, 338] width 77 height 15
paste input "EK 225"
type input "EK 225"
type input "Economy"
click at [417, 364] on input "text" at bounding box center [384, 366] width 205 height 15
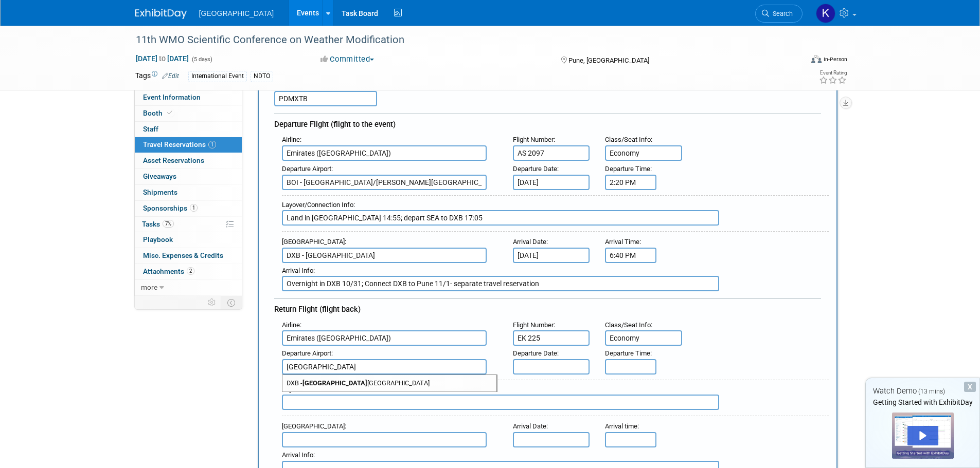
click at [391, 386] on span "DXB - [GEOGRAPHIC_DATA]" at bounding box center [389, 383] width 214 height 16
type input "DXB - [GEOGRAPHIC_DATA]"
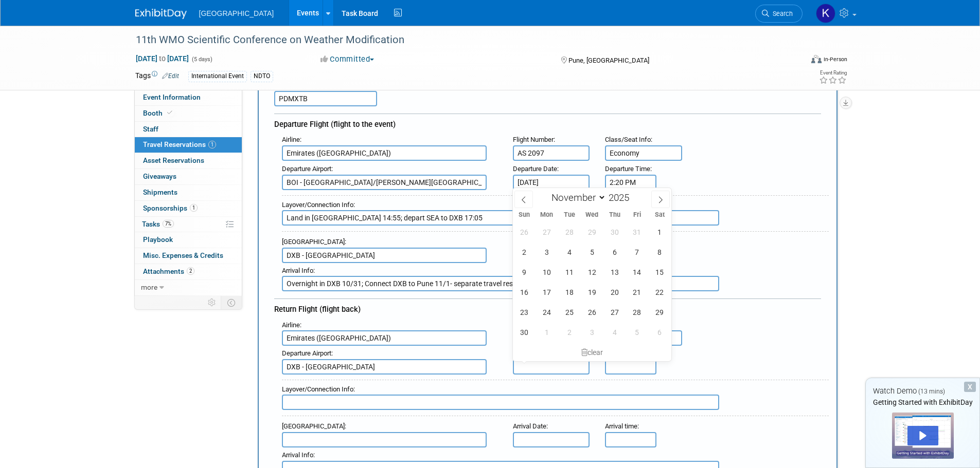
click at [532, 366] on input "text" at bounding box center [551, 366] width 77 height 15
click at [656, 251] on span "8" at bounding box center [659, 252] width 20 height 20
type input "[DATE]"
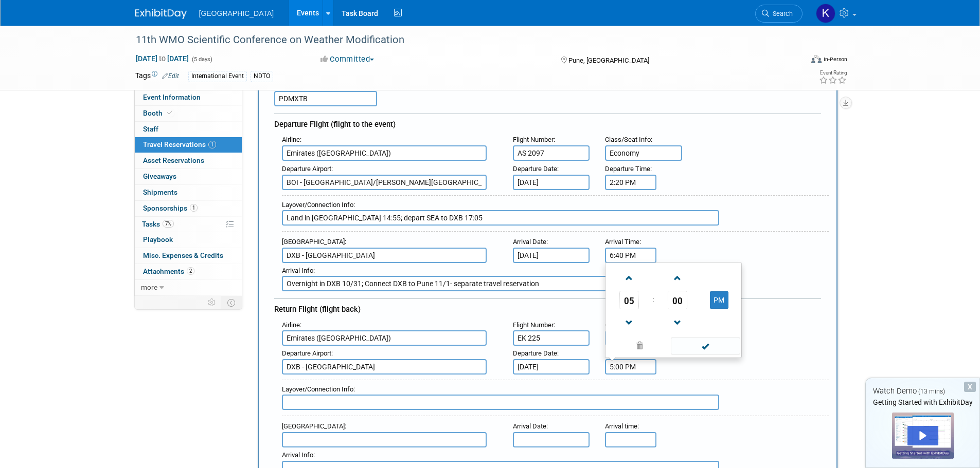
click at [635, 363] on input "5:00 PM" at bounding box center [630, 366] width 51 height 15
click at [629, 300] on span "05" at bounding box center [629, 300] width 20 height 19
click at [653, 317] on td "09" at bounding box center [656, 322] width 33 height 28
click at [675, 301] on span "00" at bounding box center [677, 300] width 20 height 19
click at [726, 319] on td "55" at bounding box center [722, 322] width 33 height 28
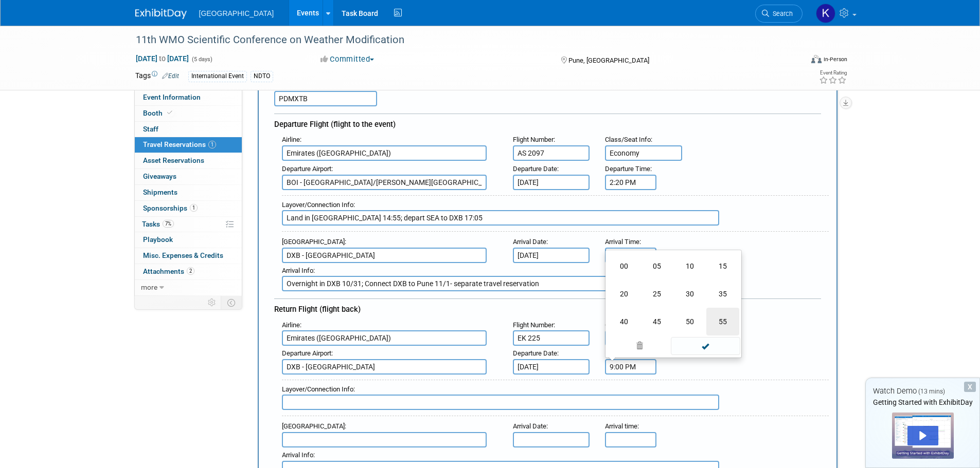
type input "9:55 PM"
click at [712, 345] on span at bounding box center [705, 346] width 69 height 18
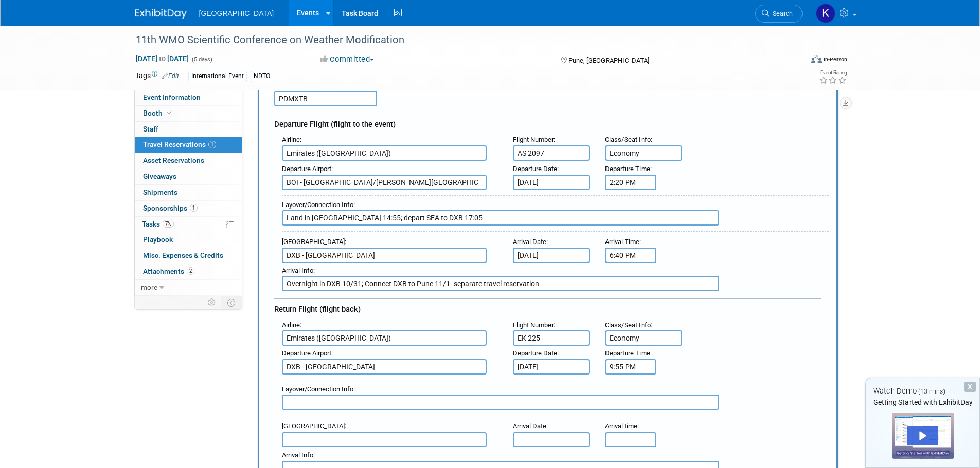
click at [731, 364] on div "Departure Airport : DXB - [GEOGRAPHIC_DATA] Departure Date : [DATE] Departure T…" at bounding box center [551, 360] width 554 height 29
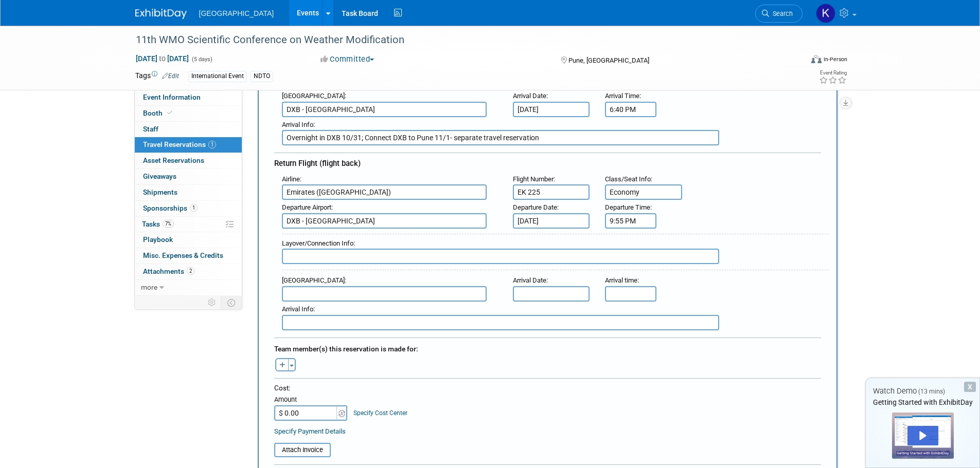
scroll to position [257, 0]
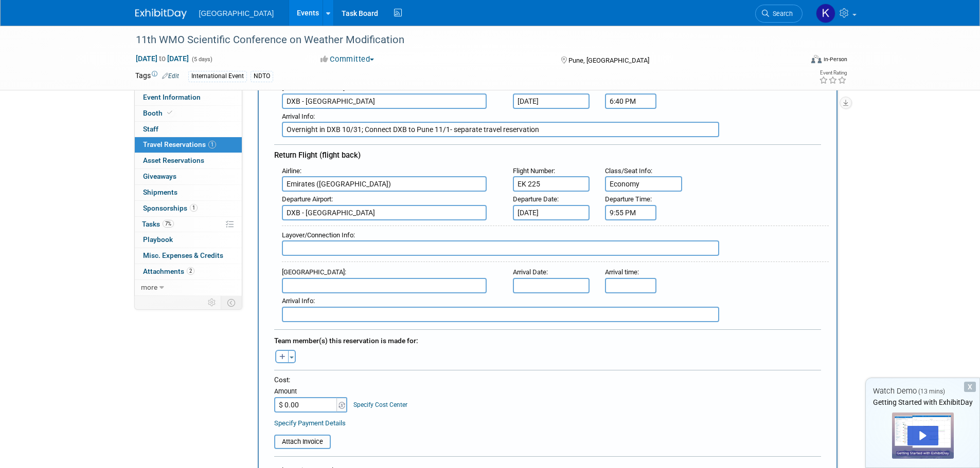
click at [393, 246] on input "text" at bounding box center [500, 248] width 437 height 15
type input "DXB to SFO, arrive 12:50; depart SFO to BOI 16:10"
click at [360, 285] on input "text" at bounding box center [384, 285] width 205 height 15
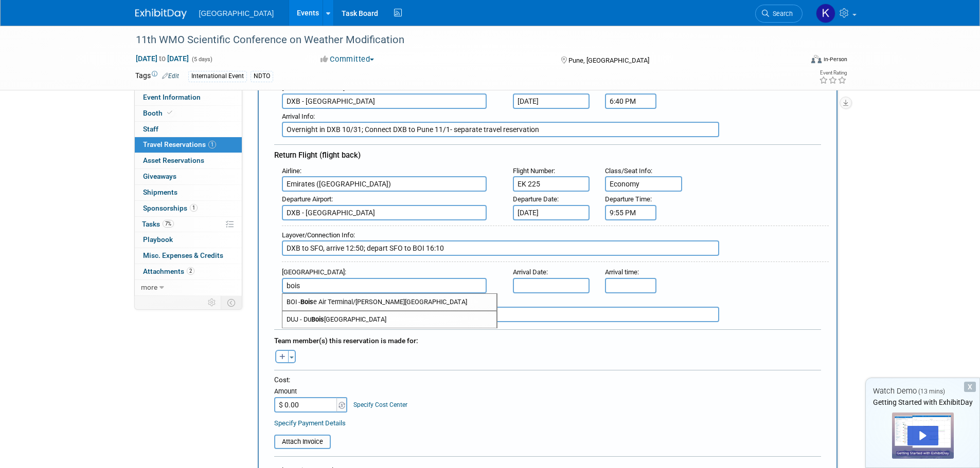
click at [386, 301] on span "BOI - [GEOGRAPHIC_DATA]/[PERSON_NAME][GEOGRAPHIC_DATA]" at bounding box center [389, 302] width 214 height 16
type input "BOI - [GEOGRAPHIC_DATA]/[PERSON_NAME][GEOGRAPHIC_DATA]"
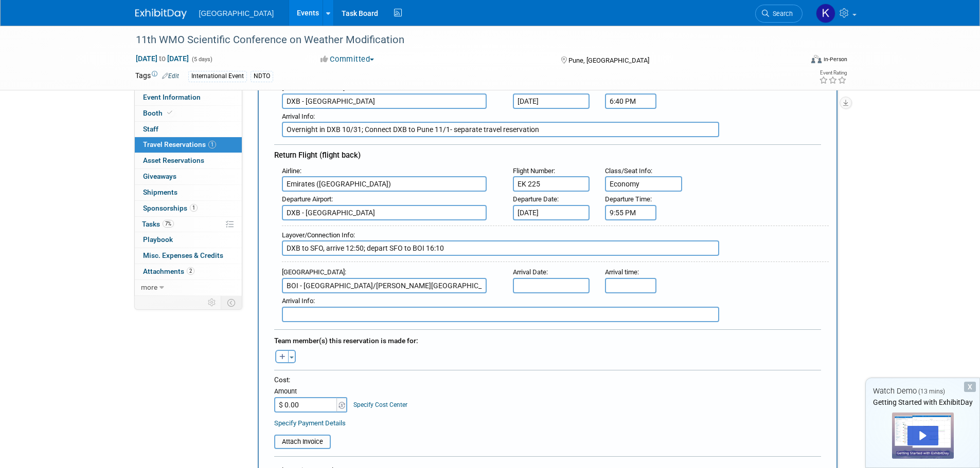
click at [539, 287] on input "text" at bounding box center [551, 285] width 77 height 15
click at [664, 356] on span "8" at bounding box center [659, 358] width 20 height 20
type input "[DATE]"
click at [646, 283] on input "5:00 PM" at bounding box center [630, 285] width 51 height 15
click at [627, 285] on input "5:00 PM" at bounding box center [630, 285] width 51 height 15
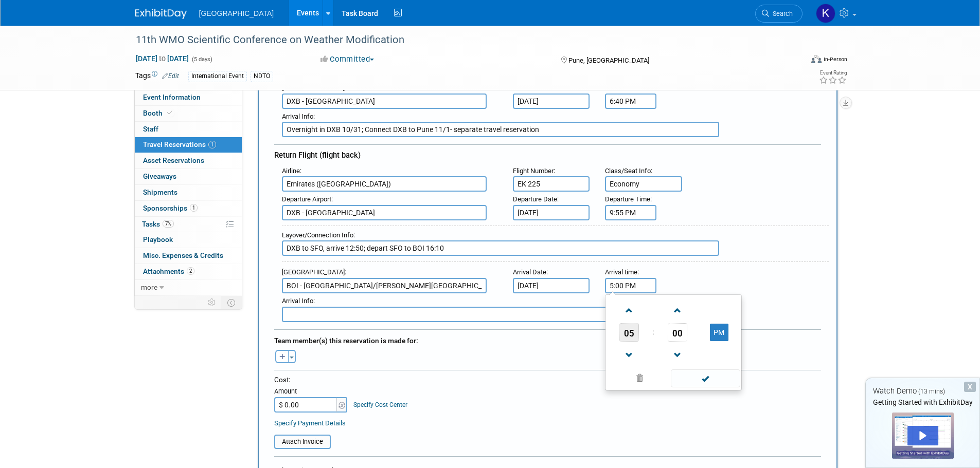
click at [622, 334] on span "05" at bounding box center [629, 332] width 20 height 19
click at [628, 284] on input "5:00 PM" at bounding box center [630, 285] width 51 height 15
click at [629, 334] on span "05" at bounding box center [629, 332] width 20 height 19
click at [686, 336] on td "06" at bounding box center [689, 339] width 33 height 28
click at [683, 330] on span "00" at bounding box center [677, 332] width 20 height 19
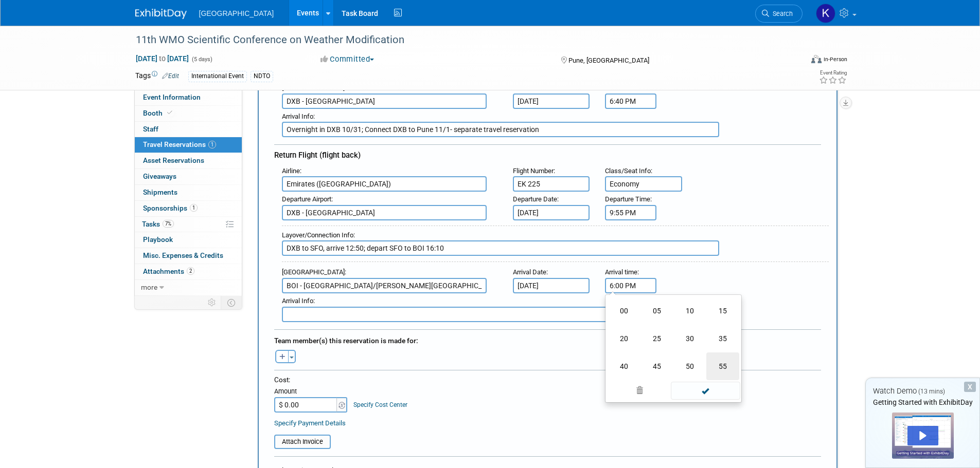
click at [711, 361] on td "55" at bounding box center [722, 367] width 33 height 28
type input "6:55 PM"
click at [705, 377] on span at bounding box center [705, 379] width 69 height 18
click at [290, 357] on span "button" at bounding box center [291, 358] width 4 height 2
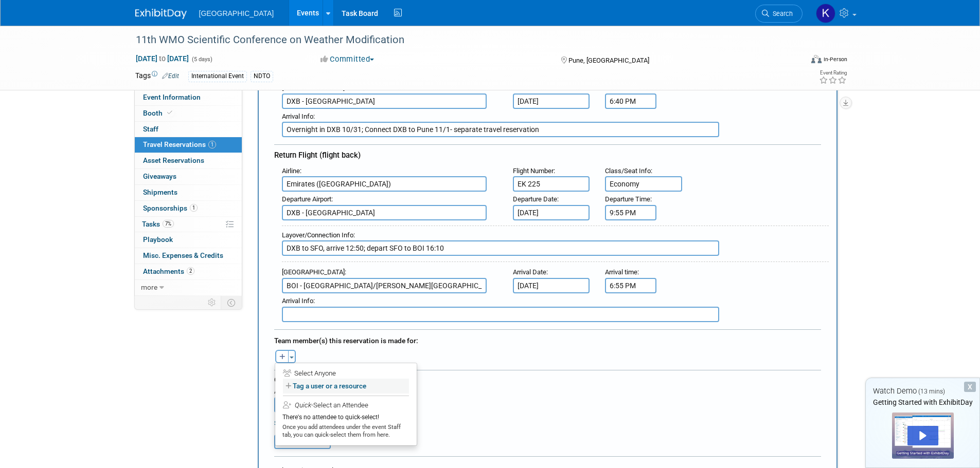
click at [313, 387] on label "Tag a user or a resource" at bounding box center [346, 386] width 126 height 15
select select
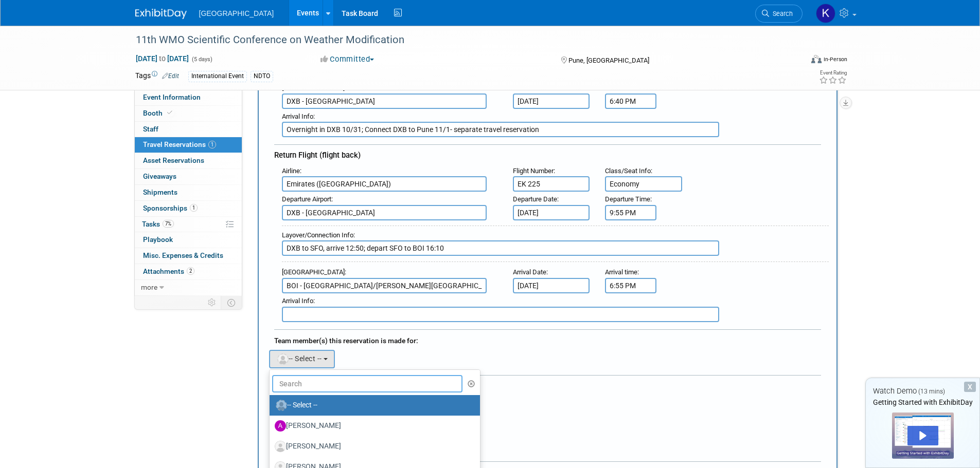
click at [313, 386] on input "text" at bounding box center [367, 383] width 191 height 17
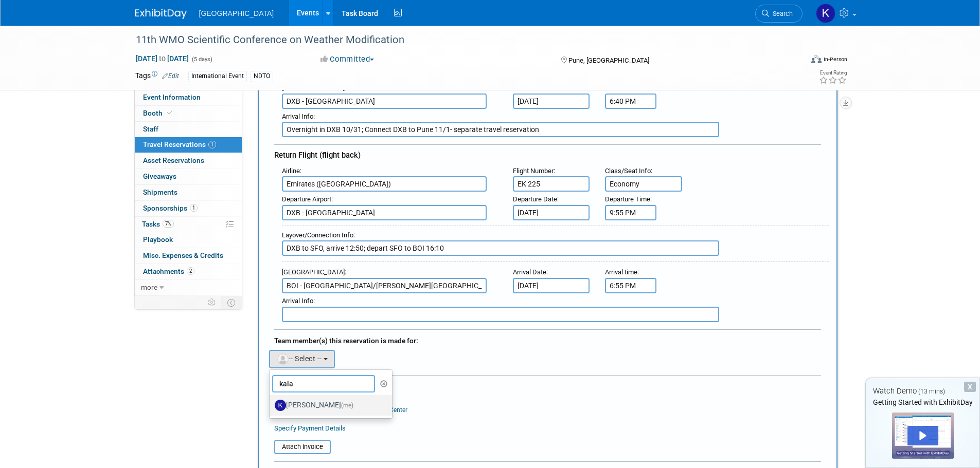
type input "kala"
click at [326, 403] on label "[PERSON_NAME] (me)" at bounding box center [328, 405] width 107 height 16
click at [271, 403] on input "[PERSON_NAME] (me)" at bounding box center [267, 404] width 7 height 7
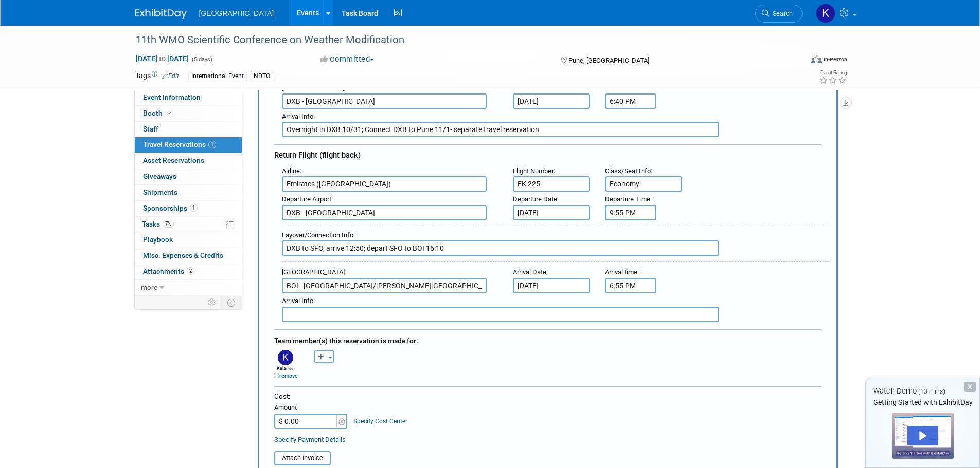
click at [466, 420] on div "Cost: Amount $ 0.00 Specify Cost Center Cost Center -- Not Specified --" at bounding box center [547, 411] width 547 height 38
click at [316, 421] on input "$ 0.00" at bounding box center [306, 421] width 64 height 15
type input "$ 1,971.31"
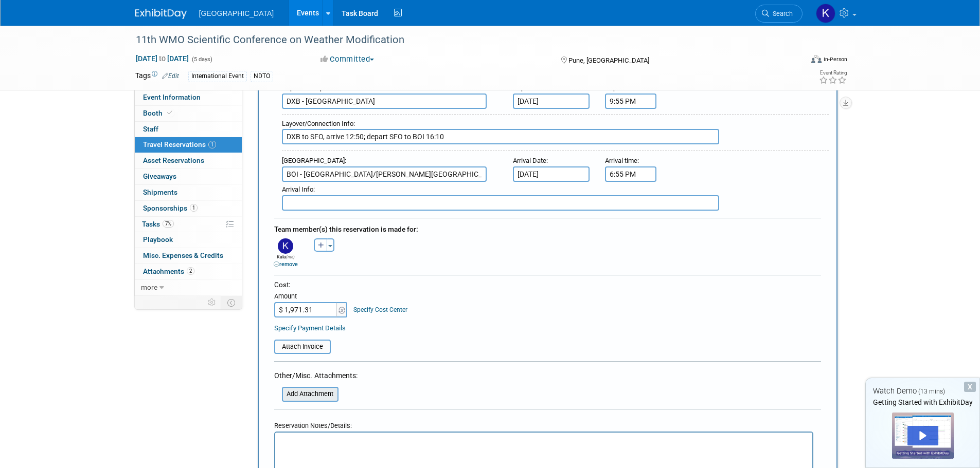
scroll to position [411, 0]
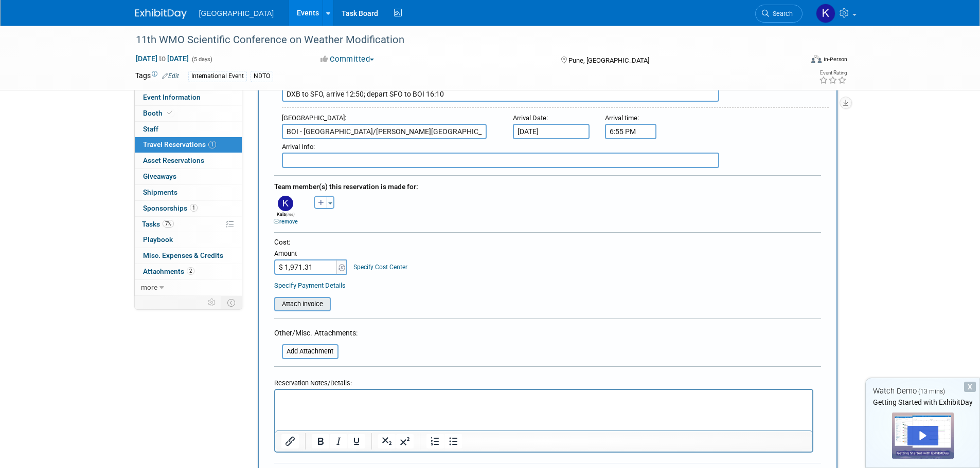
click at [307, 303] on input "file" at bounding box center [268, 304] width 122 height 12
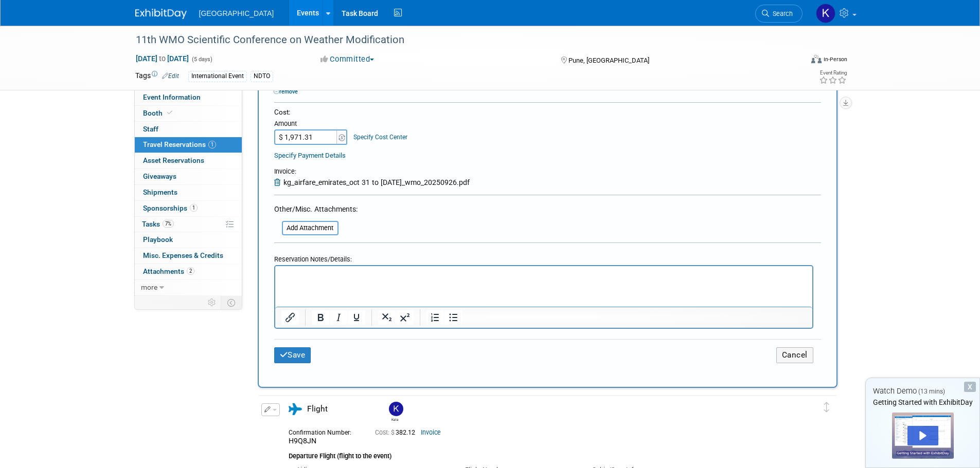
scroll to position [617, 0]
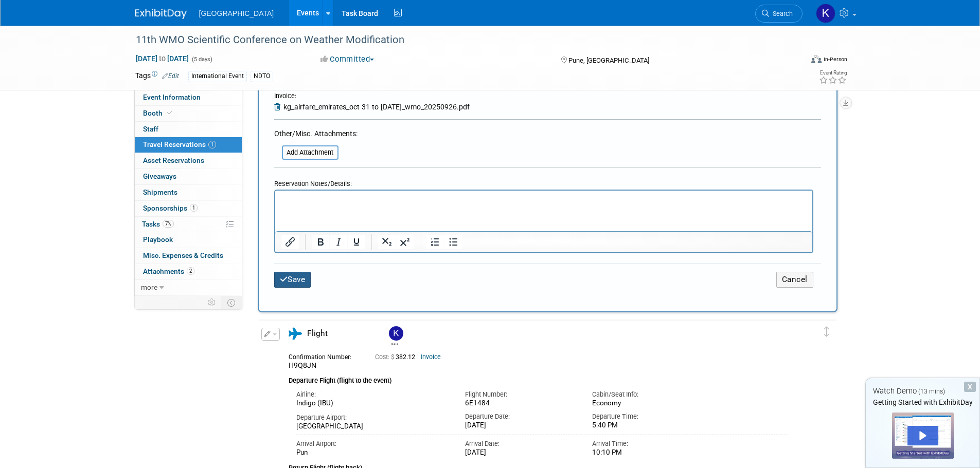
click at [299, 278] on button "Save" at bounding box center [292, 280] width 37 height 16
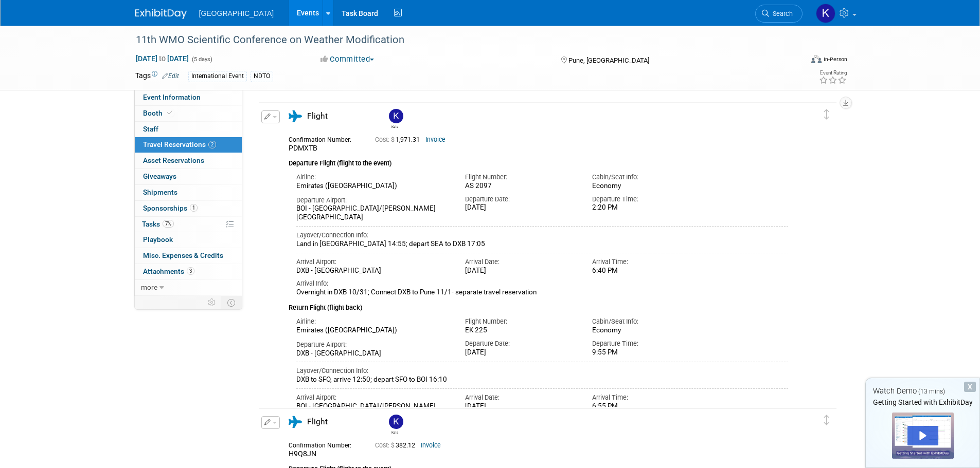
scroll to position [30, 0]
click at [969, 385] on div "X" at bounding box center [970, 387] width 12 height 10
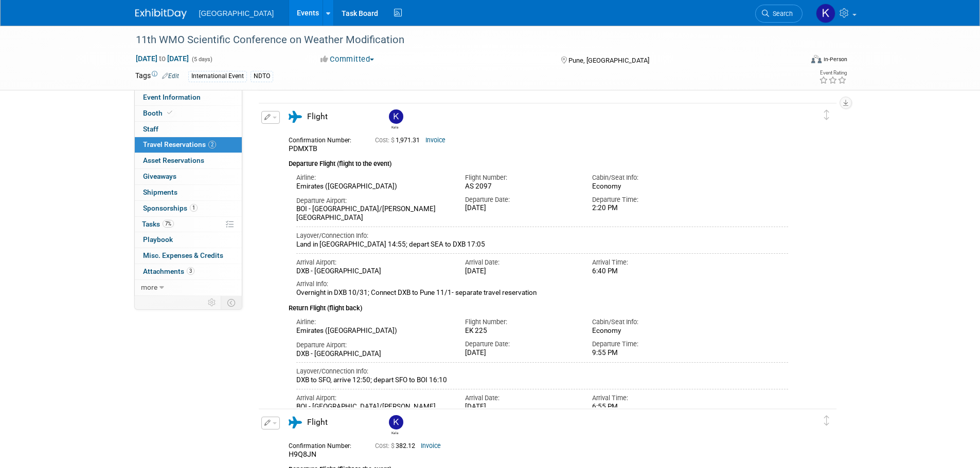
scroll to position [0, 0]
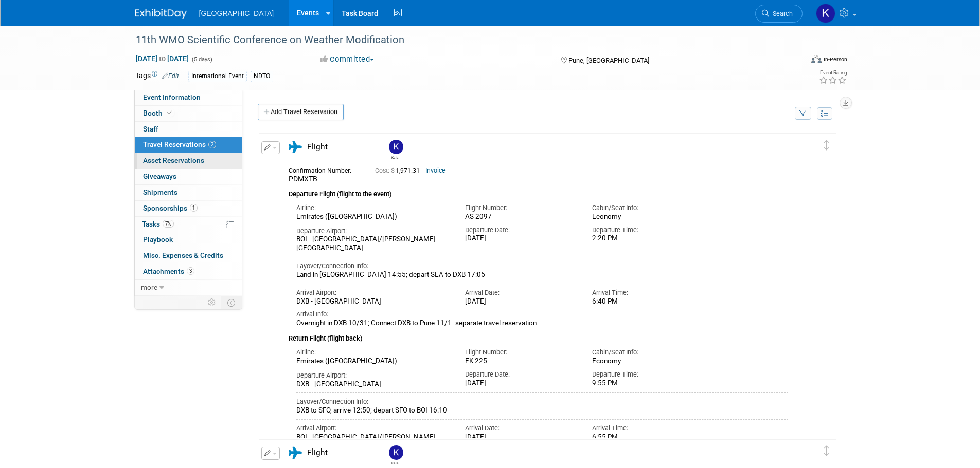
click at [193, 159] on span "Asset Reservations 0" at bounding box center [173, 160] width 61 height 8
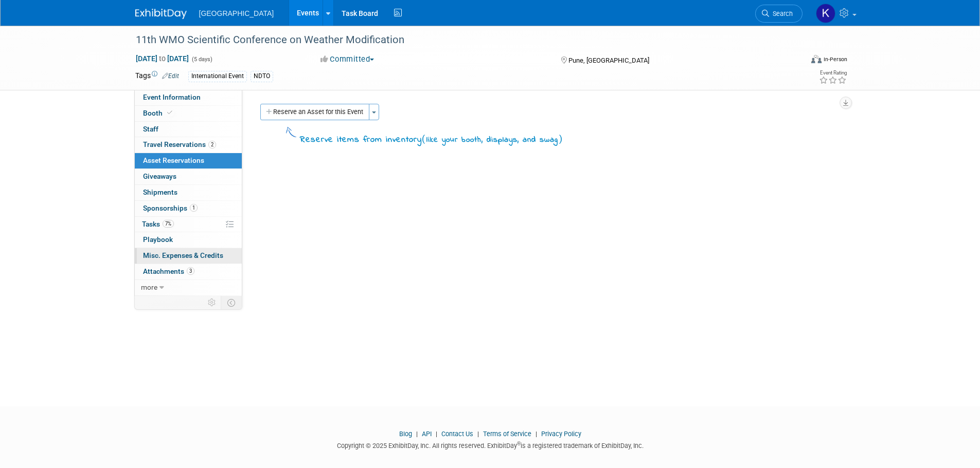
click at [193, 257] on span "Misc. Expenses & Credits 0" at bounding box center [183, 255] width 80 height 8
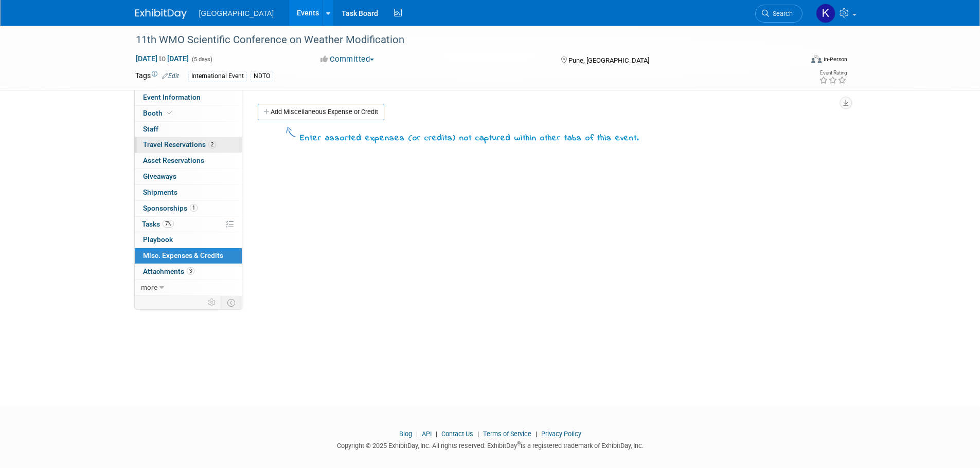
click at [188, 143] on span "Travel Reservations 2" at bounding box center [179, 144] width 73 height 8
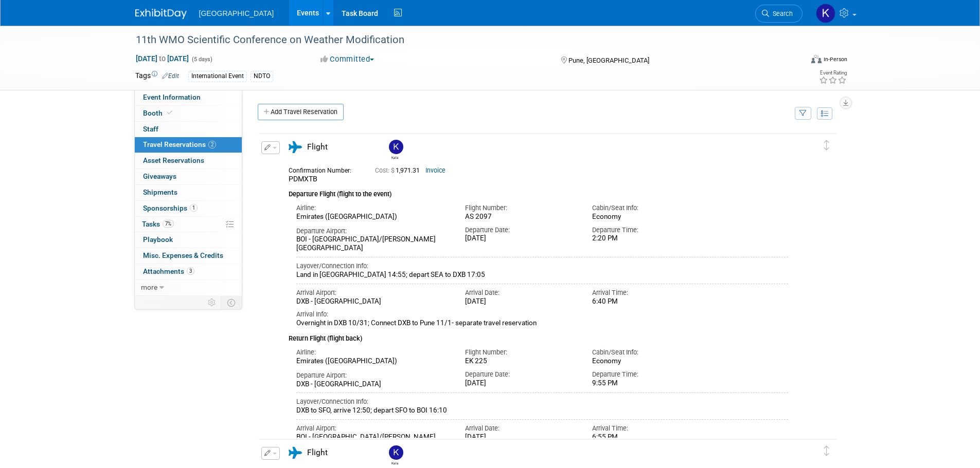
click at [264, 149] on icon "button" at bounding box center [267, 147] width 7 height 6
click at [252, 375] on div "Kala PDMXTB" at bounding box center [547, 410] width 595 height 569
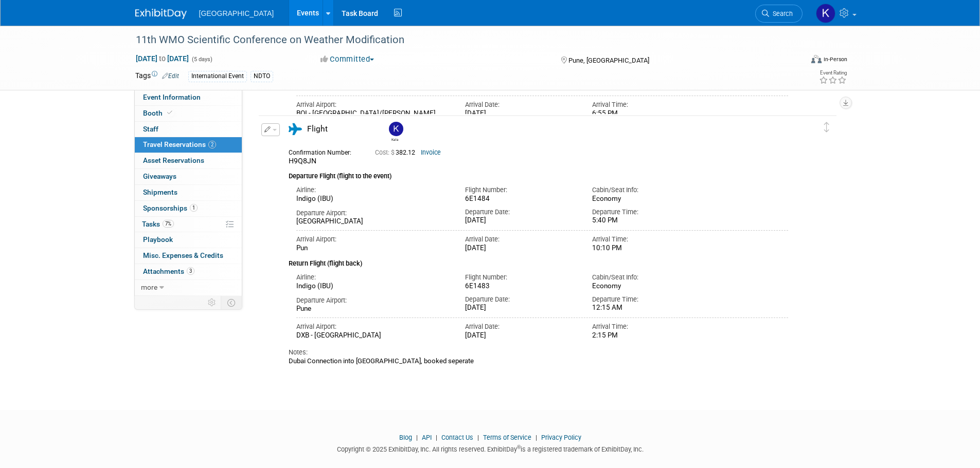
scroll to position [339, 0]
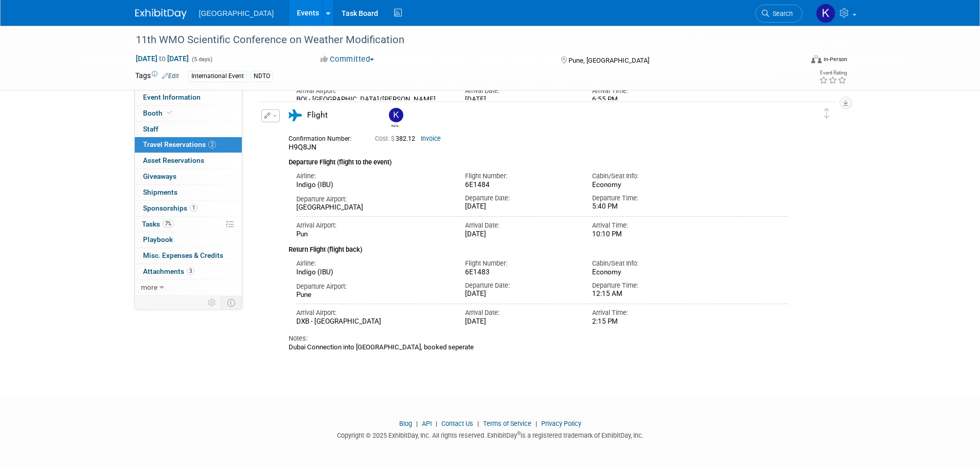
click at [267, 113] on icon "button" at bounding box center [267, 116] width 7 height 6
click at [315, 135] on button "Edit Reservation" at bounding box center [305, 133] width 87 height 15
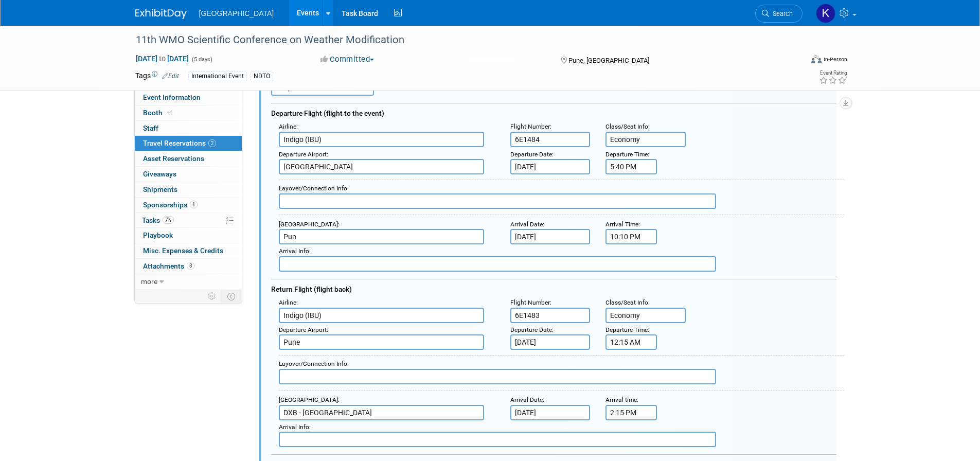
scroll to position [427, 0]
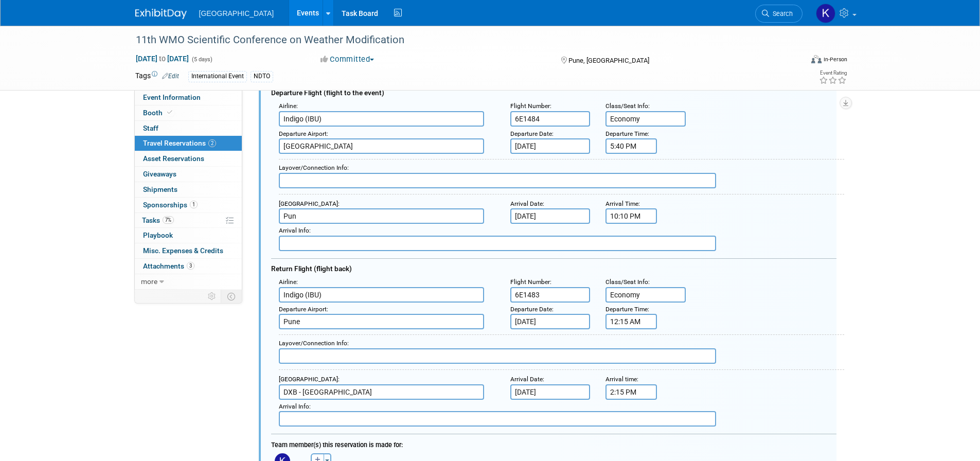
click at [627, 391] on input "2:15 PM" at bounding box center [630, 391] width 51 height 15
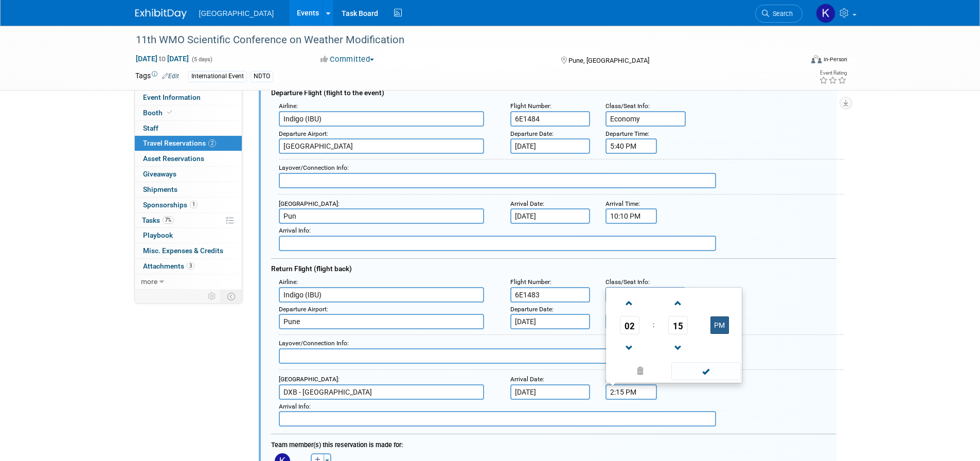
click at [718, 326] on button "PM" at bounding box center [719, 324] width 19 height 17
type input "2:15 AM"
click at [716, 371] on span at bounding box center [705, 371] width 69 height 18
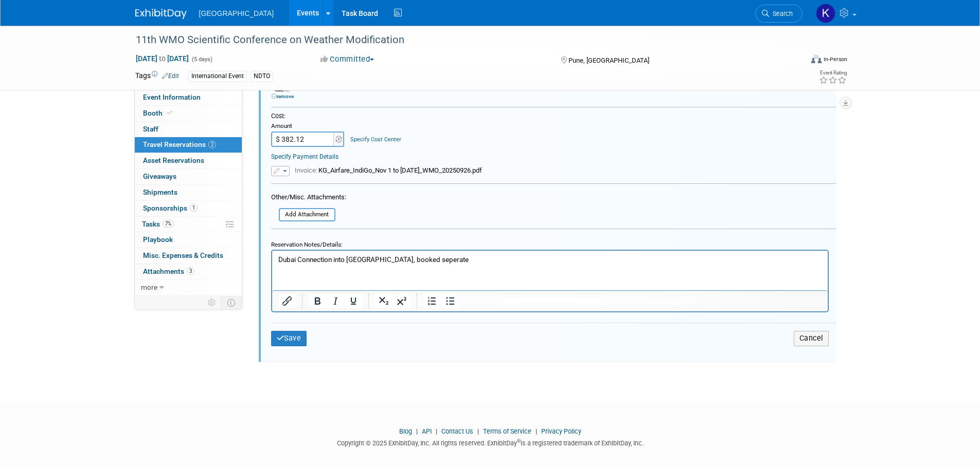
scroll to position [817, 0]
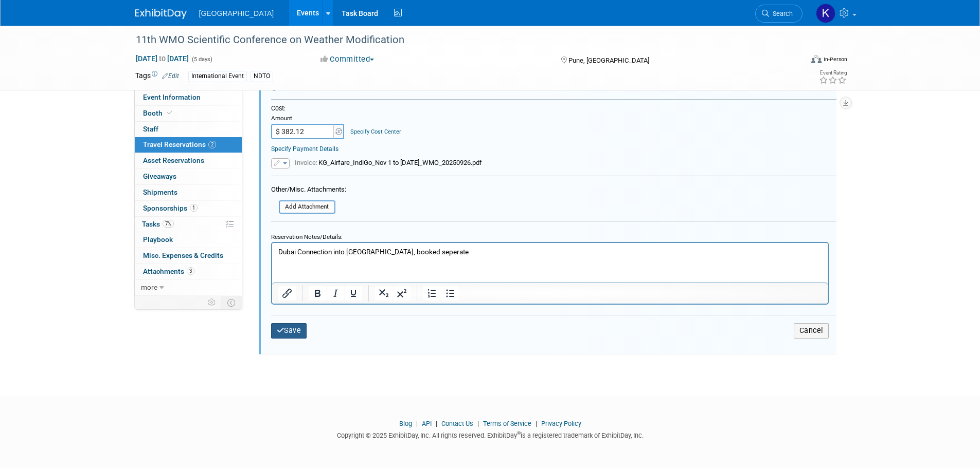
click at [299, 332] on button "Save" at bounding box center [289, 330] width 36 height 15
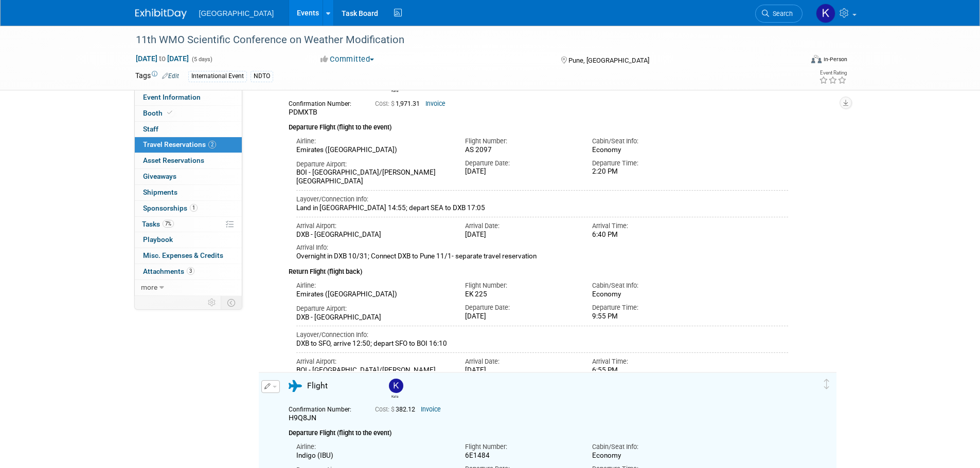
scroll to position [0, 0]
